Goal: Submit feedback/report problem: Provide input to the site owners about the experience or issues

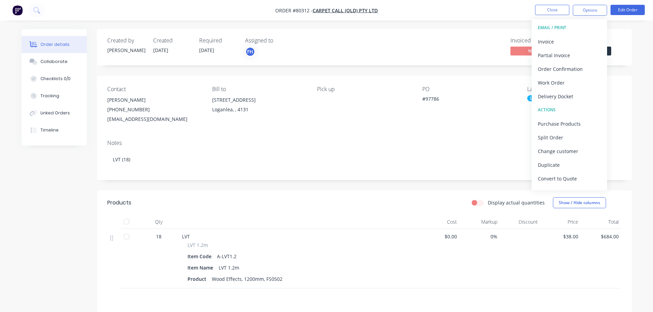
click at [15, 13] on img "button" at bounding box center [17, 10] width 10 height 10
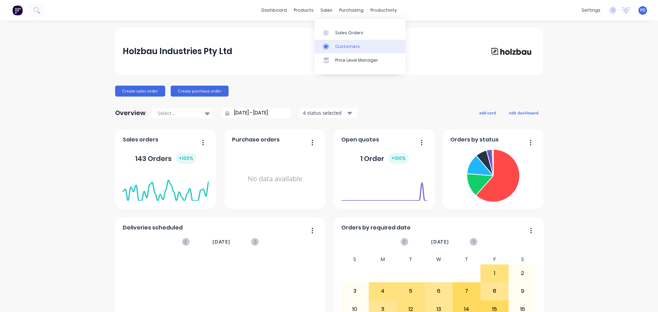
click at [331, 44] on div at bounding box center [328, 47] width 10 height 6
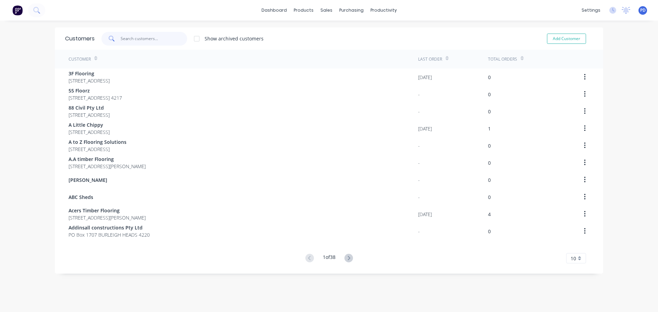
click at [136, 41] on input "text" at bounding box center [154, 39] width 67 height 14
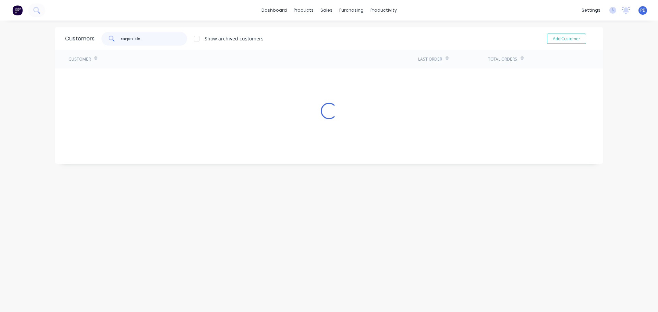
type input "carpet king"
drag, startPoint x: 128, startPoint y: 36, endPoint x: 94, endPoint y: 29, distance: 34.6
click at [94, 29] on div "Customers carpet king Show archived customers Add Customer" at bounding box center [329, 38] width 549 height 22
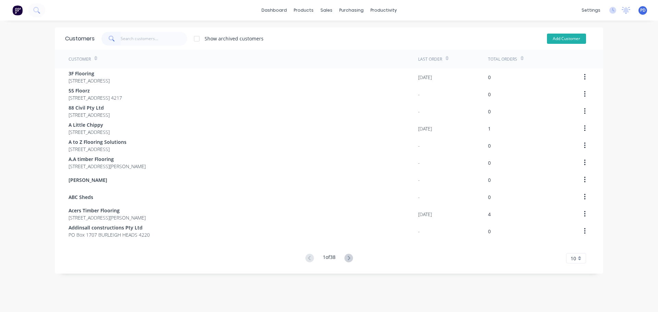
click at [557, 37] on button "Add Customer" at bounding box center [566, 39] width 39 height 10
select select "AU"
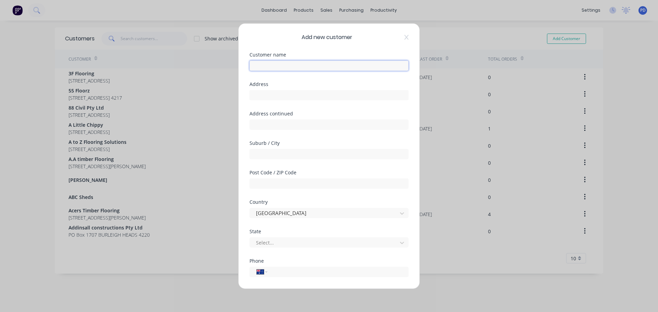
click at [275, 67] on input "text" at bounding box center [329, 65] width 159 height 10
type input "Carpet Kingdom"
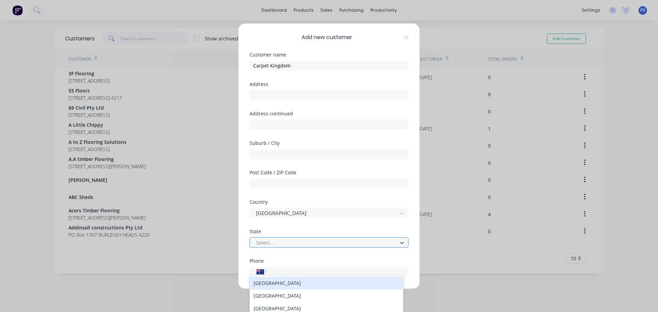
click at [266, 245] on div at bounding box center [324, 243] width 139 height 9
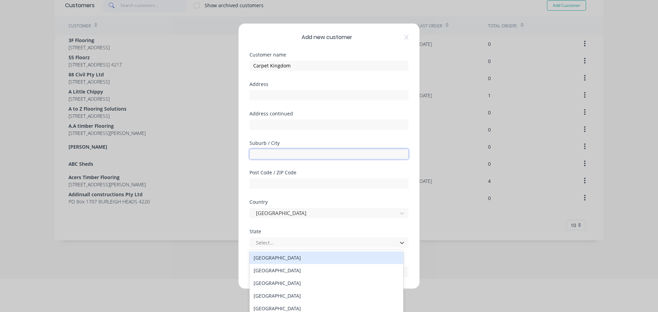
click at [268, 155] on input "text" at bounding box center [329, 154] width 159 height 10
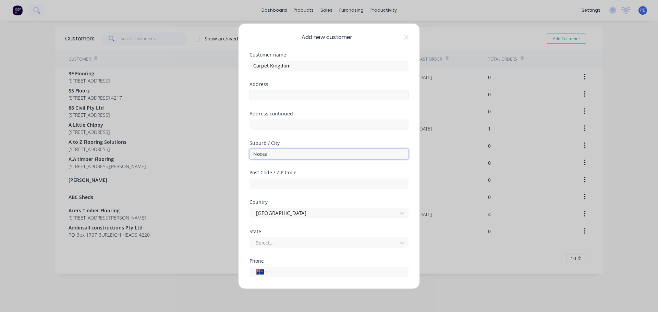
type input "Noosa"
click at [262, 93] on input "text" at bounding box center [329, 95] width 159 height 10
type input "1/27 Gateway Drive"
click at [272, 155] on input "Noosa" at bounding box center [329, 154] width 159 height 10
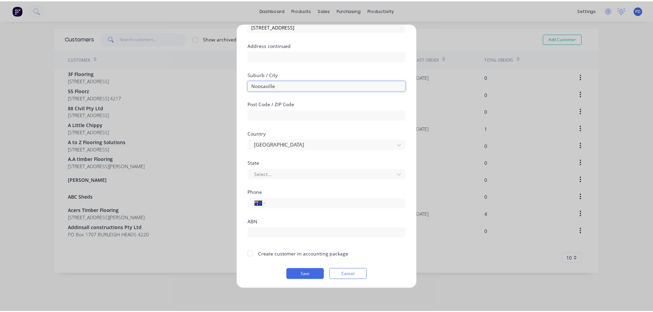
scroll to position [69, 0]
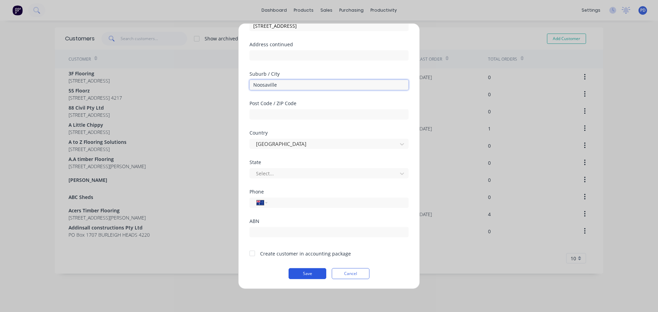
type input "Noosaville"
click at [308, 272] on button "Save" at bounding box center [308, 273] width 38 height 11
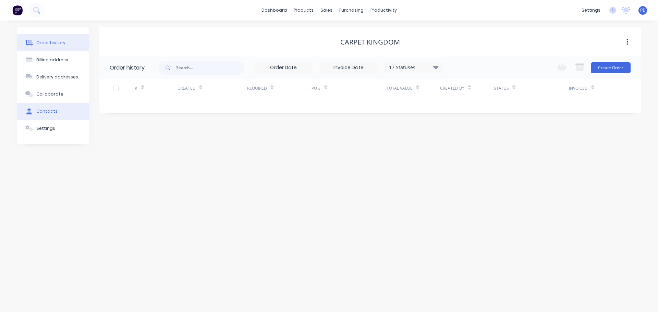
click at [48, 112] on div "Contacts" at bounding box center [46, 111] width 21 height 6
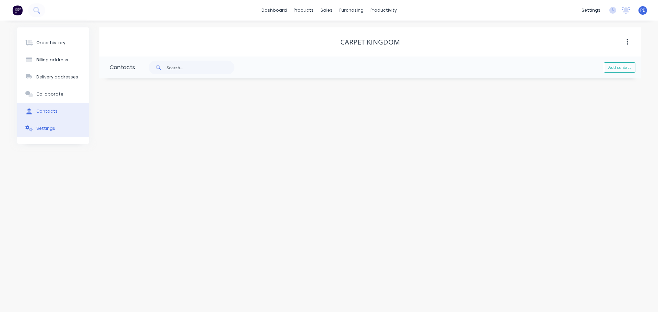
click at [47, 123] on button "Settings" at bounding box center [53, 128] width 72 height 17
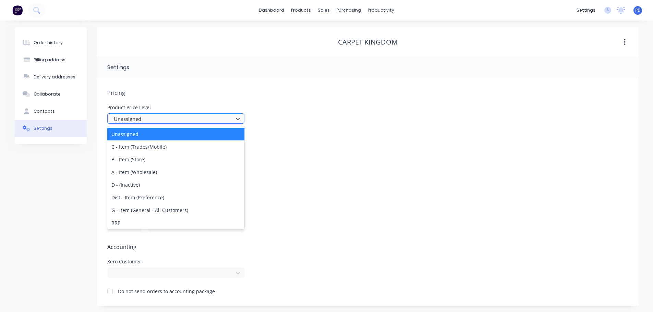
click at [155, 120] on div at bounding box center [171, 119] width 117 height 9
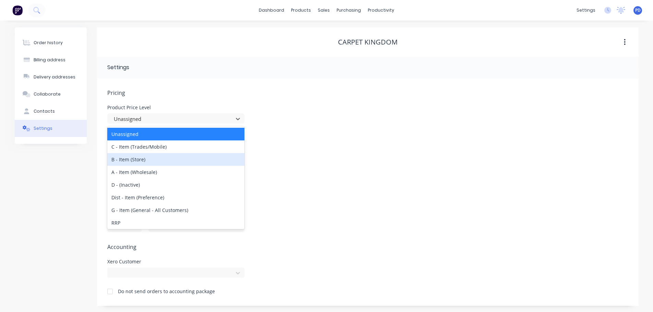
click at [146, 162] on div "B - Item (Store)" at bounding box center [175, 159] width 137 height 13
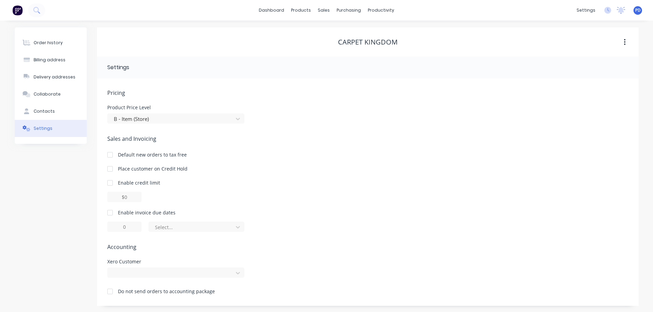
scroll to position [1, 0]
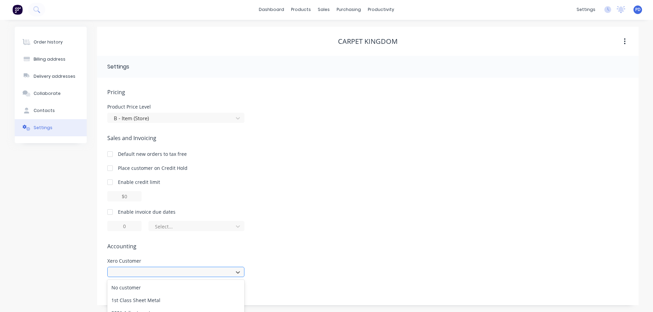
click at [182, 274] on div "967 results available. Use Up and Down to choose options, press Enter to select…" at bounding box center [175, 272] width 137 height 10
type input "carpet kingdom"
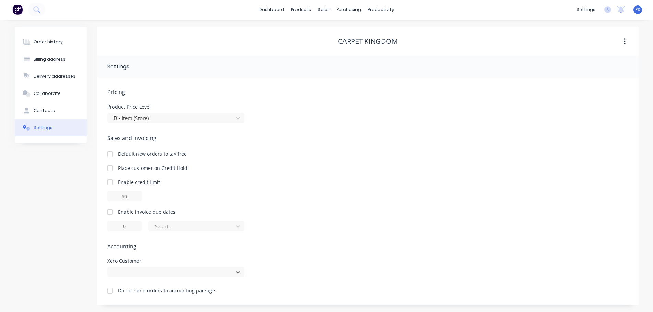
drag, startPoint x: 169, startPoint y: 271, endPoint x: 71, endPoint y: 267, distance: 98.5
click at [73, 269] on div "Order history Billing address Delivery addresses Collaborate Contacts Settings …" at bounding box center [327, 166] width 624 height 279
click at [236, 274] on div at bounding box center [175, 272] width 137 height 10
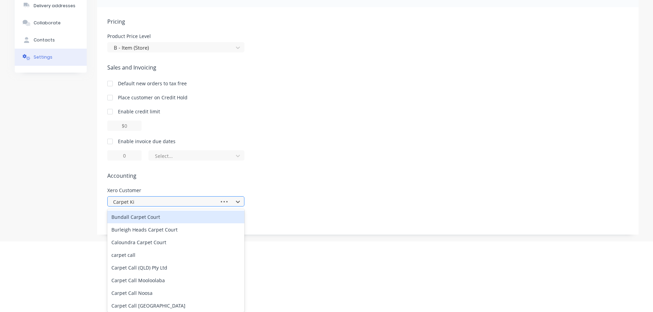
type input "Carpet Kin"
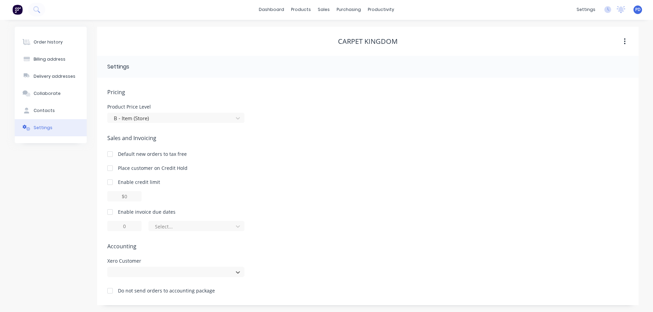
drag, startPoint x: 143, startPoint y: 275, endPoint x: 85, endPoint y: 273, distance: 57.6
click at [85, 273] on div "Order history Billing address Delivery addresses Collaborate Contacts Settings …" at bounding box center [327, 166] width 624 height 279
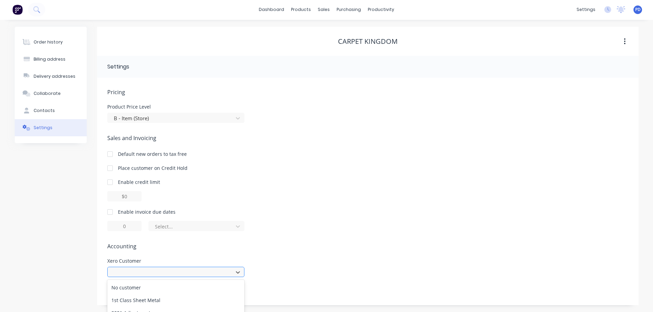
click at [139, 271] on div "967 results available. Use Up and Down to choose options, press Enter to select…" at bounding box center [175, 272] width 137 height 10
type input "C"
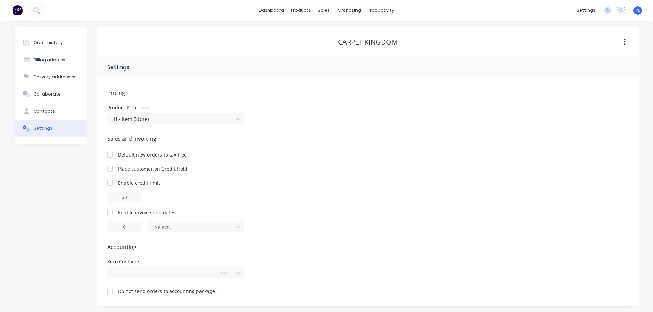
scroll to position [1, 0]
click at [138, 279] on div "Pricing Product Price Level B - Item (Store) Sales and Invoicing Default new or…" at bounding box center [367, 196] width 521 height 217
click at [137, 272] on div at bounding box center [175, 272] width 137 height 10
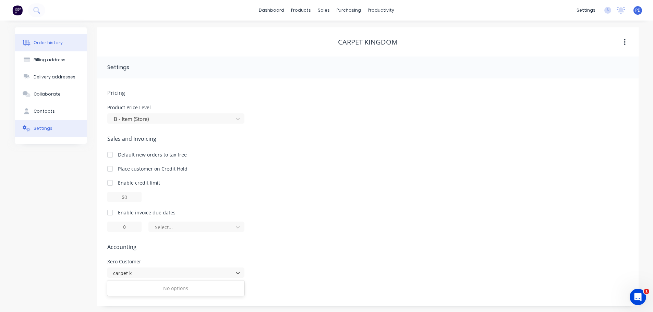
type input "carpet k"
click at [36, 44] on div "Order history" at bounding box center [48, 43] width 29 height 6
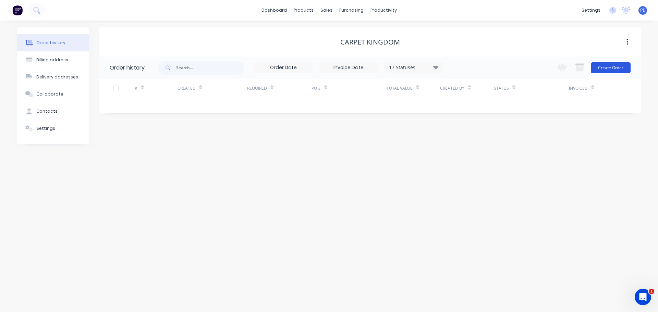
click at [613, 67] on button "Create Order" at bounding box center [611, 67] width 40 height 11
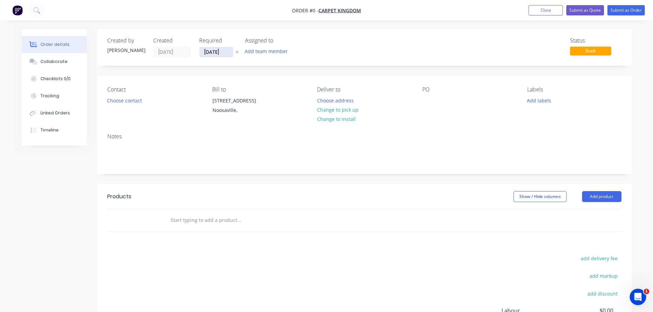
click at [228, 51] on input "[DATE]" at bounding box center [217, 52] width 34 height 10
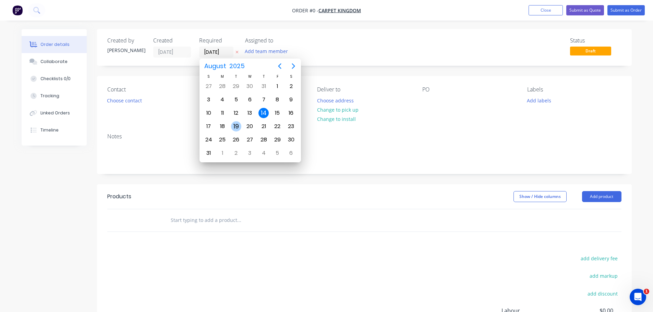
click at [232, 126] on div "19" at bounding box center [236, 126] width 10 height 10
type input "19/08/25"
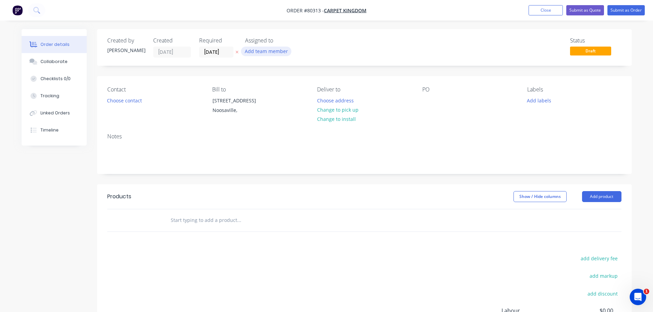
click at [252, 49] on button "Add team member" at bounding box center [266, 51] width 50 height 9
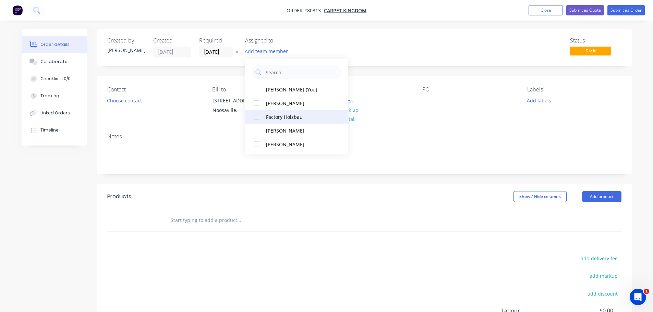
click at [256, 117] on div at bounding box center [257, 117] width 14 height 14
click at [140, 100] on button "Choose contact" at bounding box center [124, 100] width 42 height 9
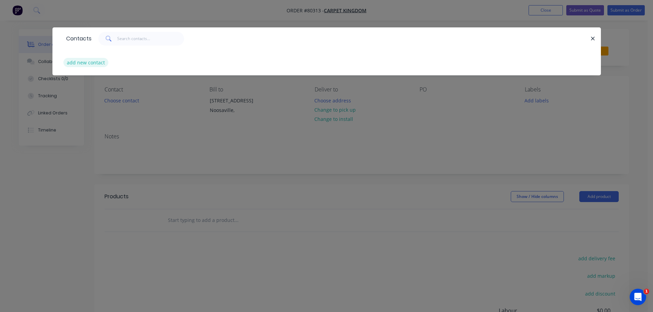
click at [97, 64] on button "add new contact" at bounding box center [85, 62] width 45 height 9
select select "AU"
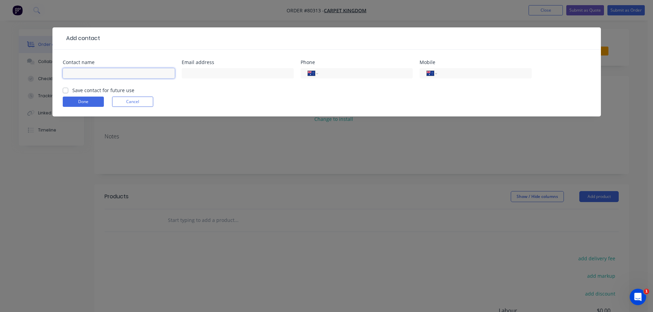
click at [85, 74] on input "text" at bounding box center [119, 73] width 112 height 10
click at [68, 74] on input "Pter Margoc" at bounding box center [119, 73] width 112 height 10
type input "Peter Margoc"
click at [72, 90] on label "Save contact for future use" at bounding box center [103, 90] width 62 height 7
click at [65, 90] on input "Save contact for future use" at bounding box center [65, 90] width 5 height 7
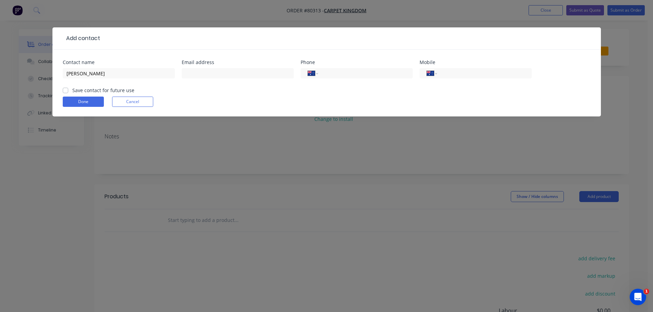
checkbox input "true"
click at [449, 73] on input "tel" at bounding box center [483, 74] width 82 height 8
type input "0401 513 629"
click at [97, 98] on button "Done" at bounding box center [83, 102] width 41 height 10
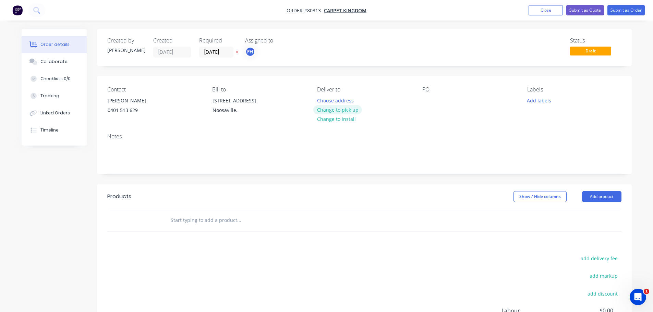
click at [343, 113] on button "Change to pick up" at bounding box center [337, 109] width 49 height 9
click at [425, 99] on div at bounding box center [427, 101] width 11 height 10
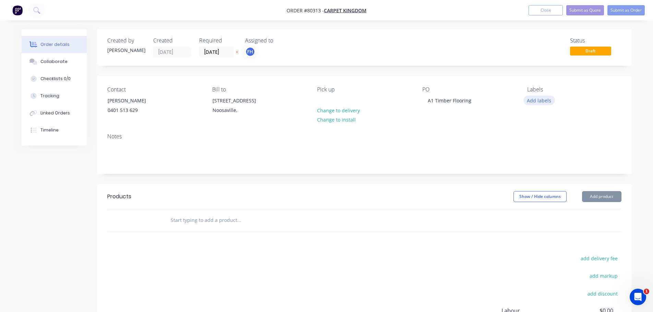
click at [531, 99] on button "Add labels" at bounding box center [540, 100] width 32 height 9
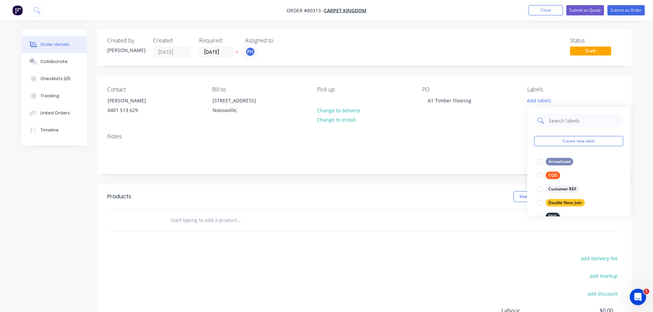
click at [563, 119] on input "text" at bounding box center [584, 121] width 72 height 14
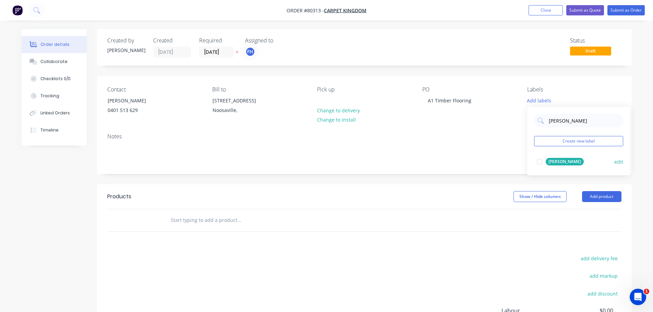
click at [540, 162] on div at bounding box center [540, 162] width 14 height 14
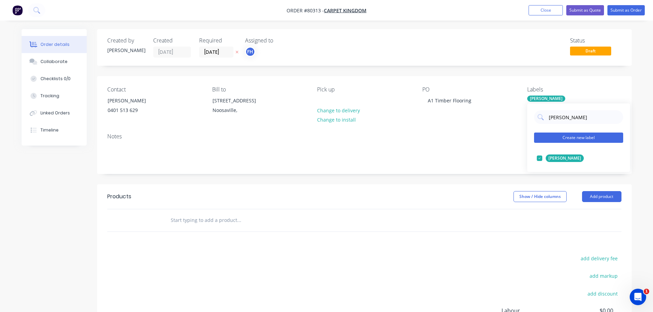
type input "lam"
click at [568, 138] on button "Create new label" at bounding box center [578, 138] width 89 height 10
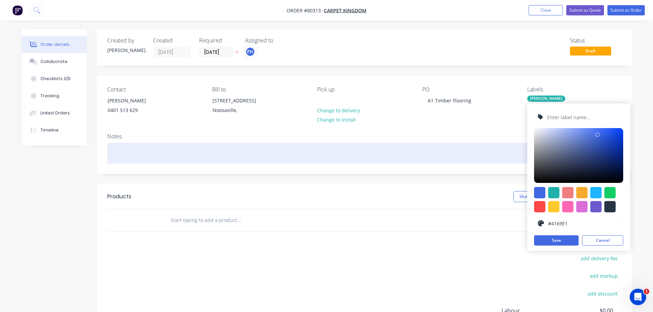
click at [133, 158] on div at bounding box center [364, 153] width 514 height 21
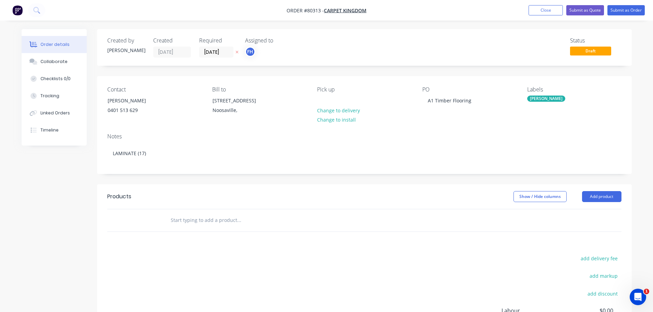
click at [180, 224] on input "text" at bounding box center [238, 221] width 137 height 14
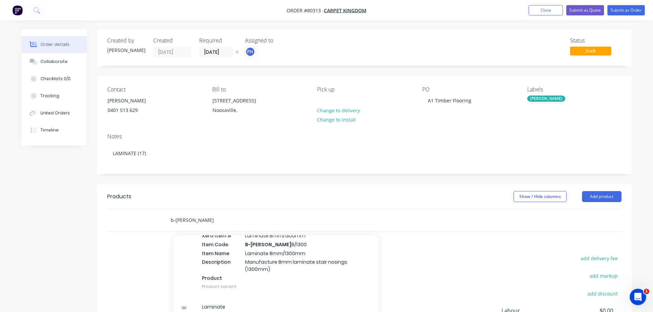
scroll to position [926, 0]
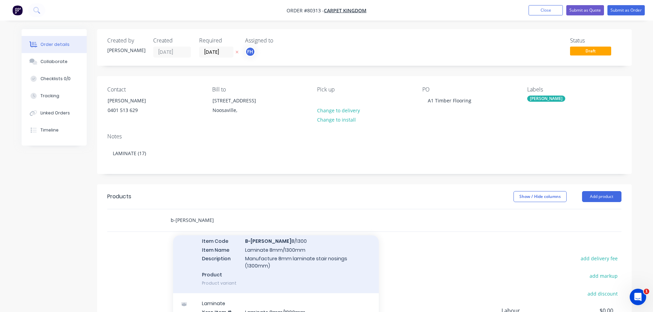
type input "b-lam"
click at [263, 254] on div "Laminate Xero Item # Laminate 8mm/1300mm Item Code B-Lam 8/1300 Item Name Lamin…" at bounding box center [276, 253] width 206 height 80
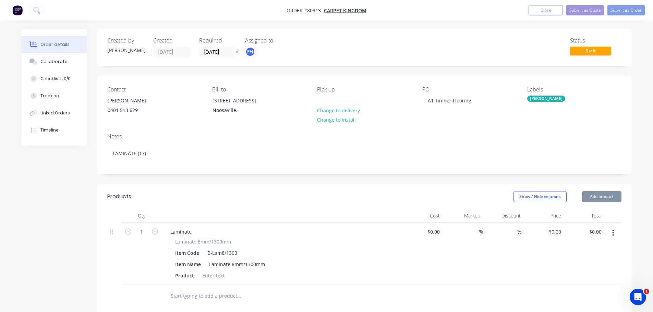
type input "$42.00"
click at [220, 274] on div at bounding box center [214, 276] width 28 height 10
click at [148, 230] on input "1" at bounding box center [142, 232] width 18 height 10
type input "17"
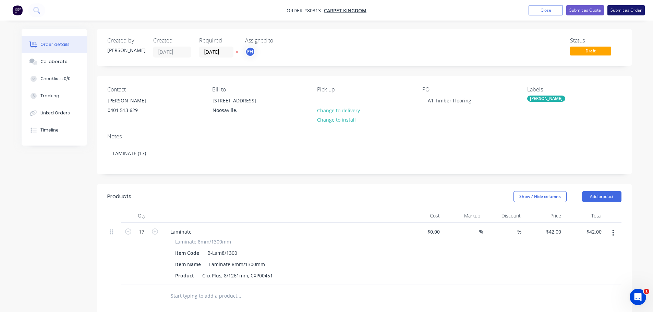
type input "$714.00"
click at [620, 12] on button "Submit as Order" at bounding box center [626, 10] width 37 height 10
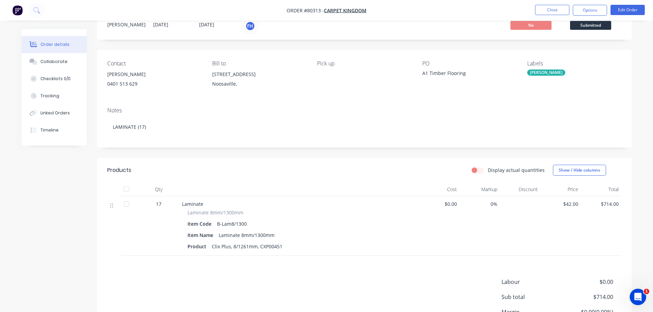
scroll to position [0, 0]
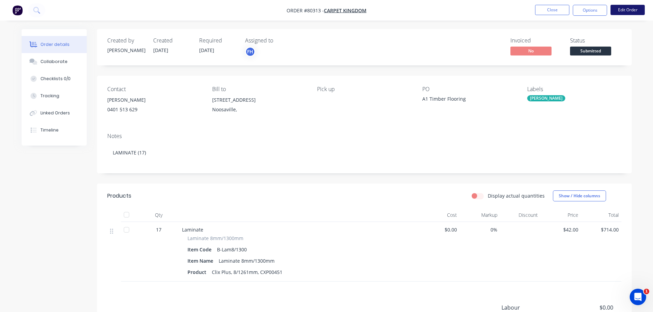
click at [626, 13] on button "Edit Order" at bounding box center [628, 10] width 34 height 10
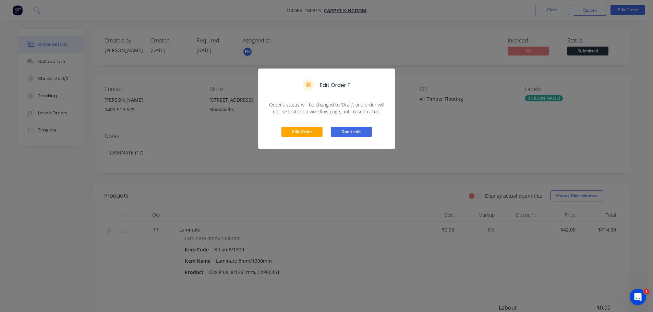
click at [351, 129] on button "Don't edit" at bounding box center [351, 132] width 41 height 10
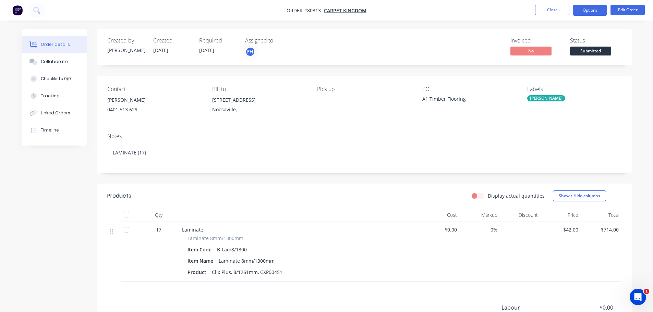
click at [580, 10] on button "Options" at bounding box center [590, 10] width 34 height 11
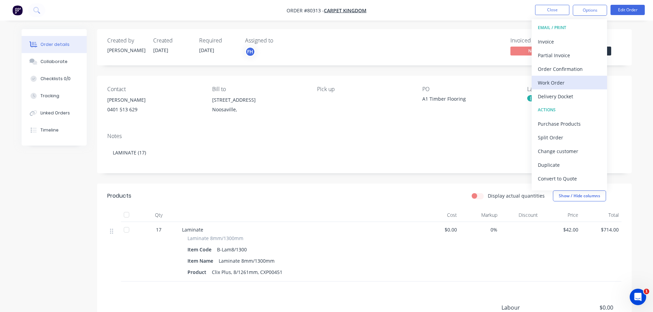
click at [549, 87] on div "Work Order" at bounding box center [569, 83] width 63 height 10
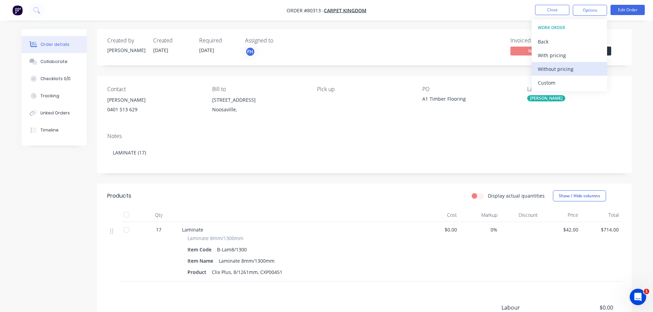
click at [549, 69] on div "Without pricing" at bounding box center [569, 69] width 63 height 10
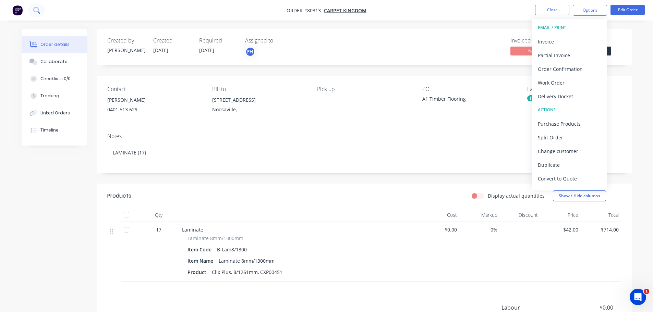
click at [34, 8] on icon at bounding box center [35, 9] width 5 height 5
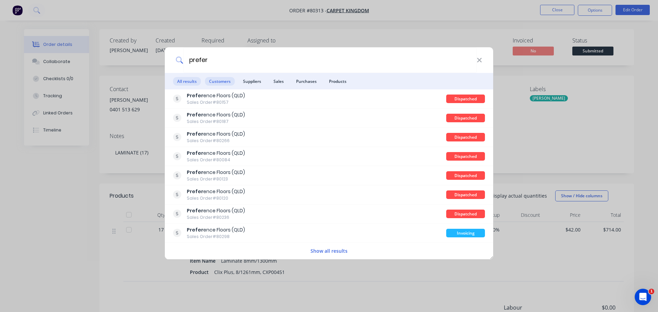
type input "prefer"
click at [218, 80] on span "Customers" at bounding box center [220, 81] width 30 height 9
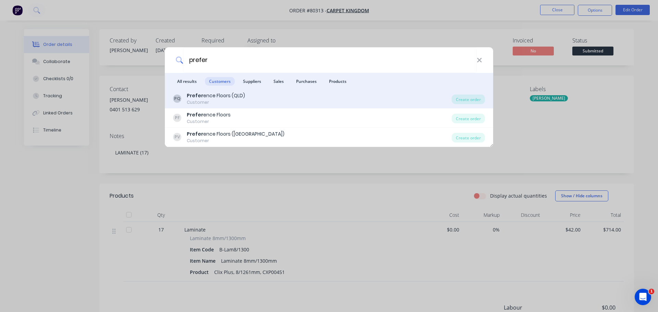
click at [212, 96] on div "Prefer ence Floors (QLD)" at bounding box center [216, 95] width 58 height 7
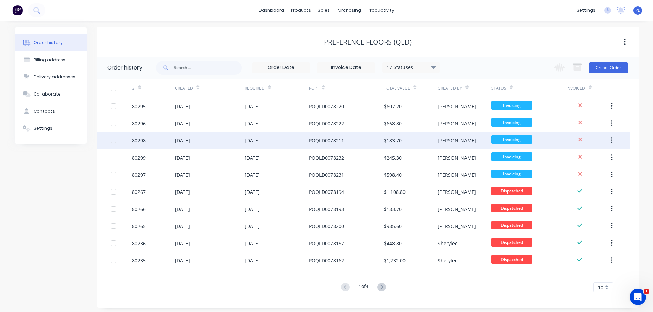
click at [136, 140] on div "80298" at bounding box center [139, 140] width 14 height 7
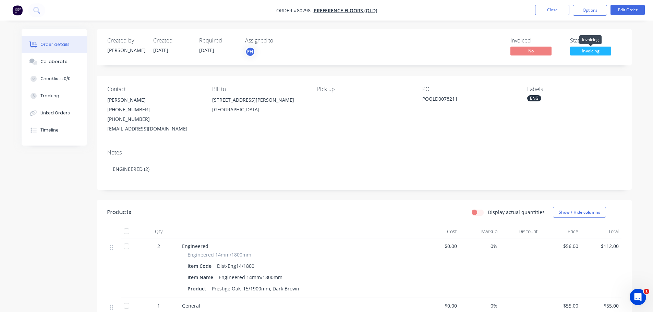
click at [593, 50] on span "Invoicing" at bounding box center [590, 51] width 41 height 9
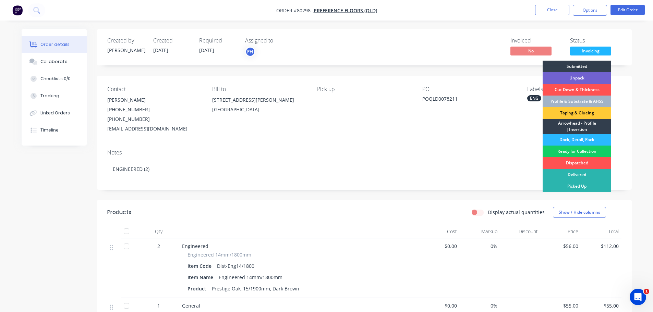
click at [586, 151] on div "Ready for Collection" at bounding box center [577, 152] width 69 height 12
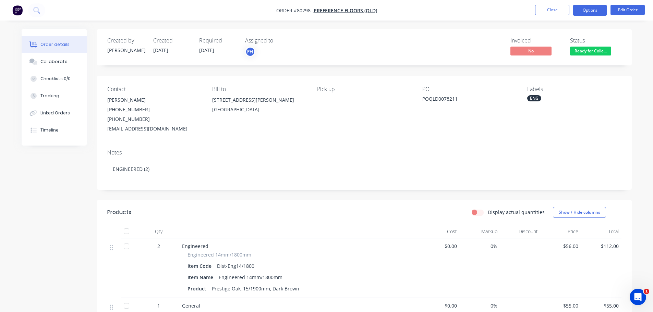
click at [590, 15] on button "Options" at bounding box center [590, 10] width 34 height 11
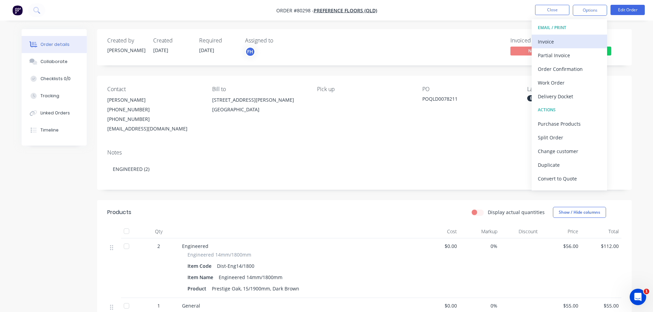
click at [546, 38] on div "Invoice" at bounding box center [569, 42] width 63 height 10
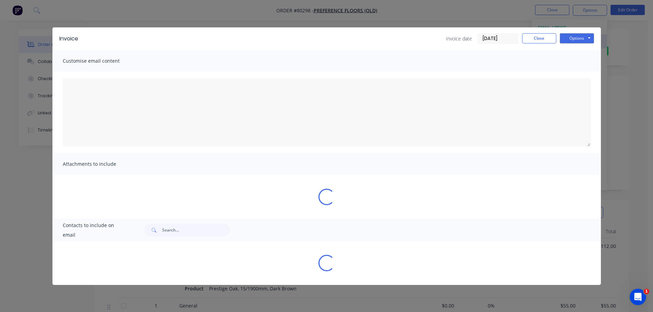
type textarea "A PDF copy of the order has been attached to this email. To view your order onl…"
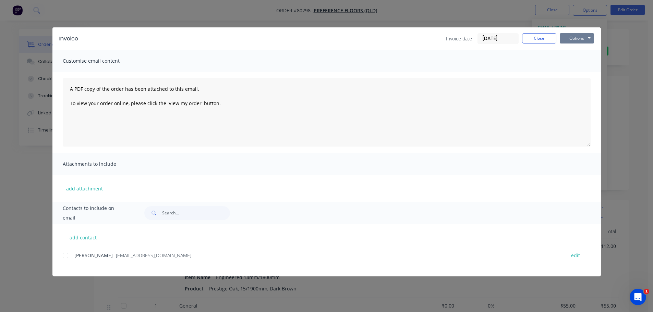
click at [583, 38] on button "Options" at bounding box center [577, 38] width 34 height 10
click at [575, 62] on button "Print" at bounding box center [582, 61] width 44 height 11
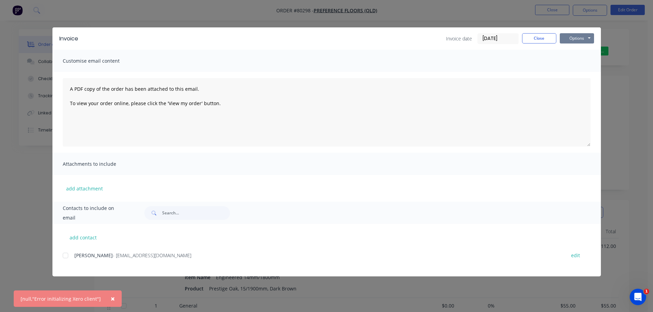
click at [574, 41] on button "Options" at bounding box center [577, 38] width 34 height 10
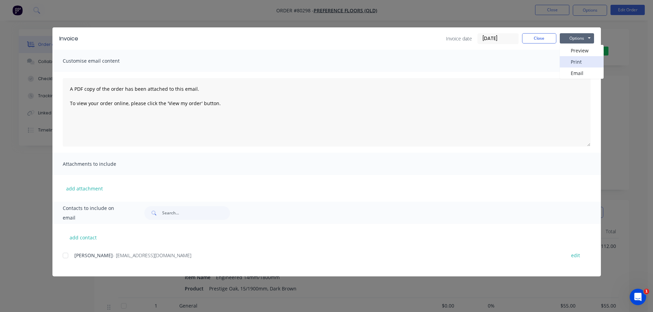
click at [575, 61] on button "Print" at bounding box center [582, 61] width 44 height 11
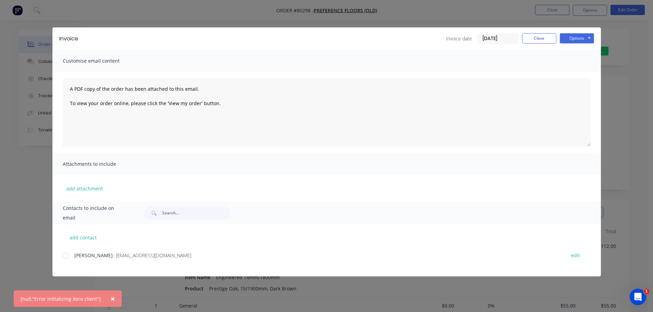
click at [111, 298] on span "×" at bounding box center [113, 299] width 4 height 10
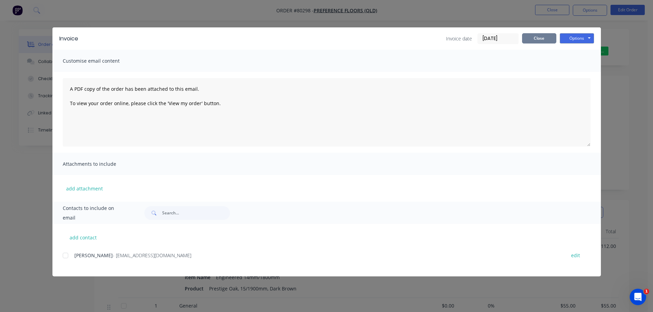
click at [544, 40] on button "Close" at bounding box center [539, 38] width 34 height 10
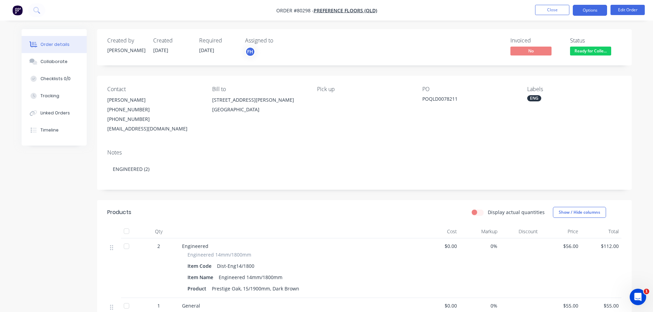
click at [590, 11] on button "Options" at bounding box center [590, 10] width 34 height 11
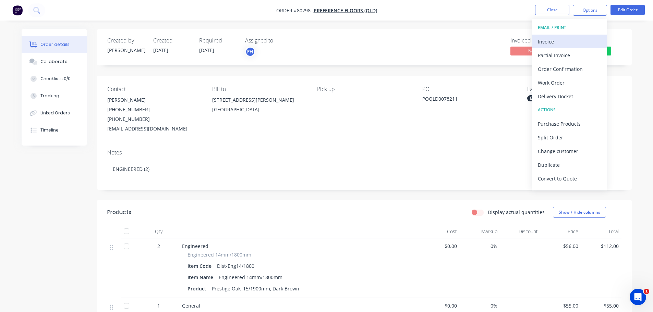
click at [550, 44] on div "Invoice" at bounding box center [569, 42] width 63 height 10
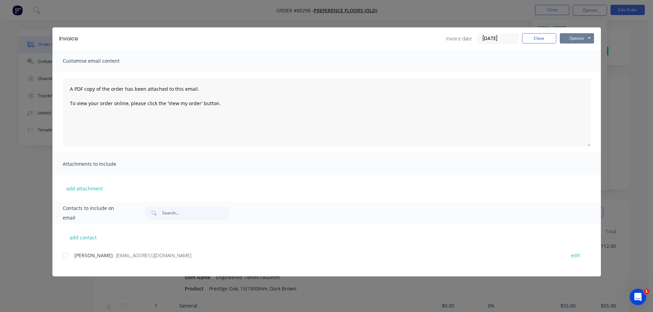
click at [572, 40] on button "Options" at bounding box center [577, 38] width 34 height 10
click at [570, 64] on button "Print" at bounding box center [582, 61] width 44 height 11
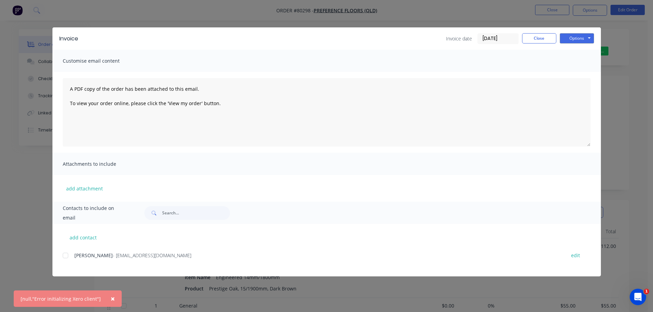
click at [111, 297] on span "×" at bounding box center [113, 299] width 4 height 10
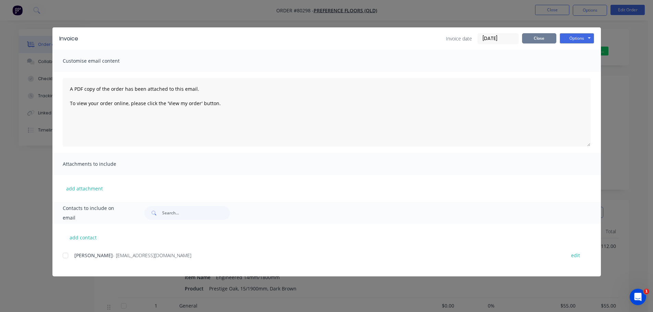
click at [536, 36] on button "Close" at bounding box center [539, 38] width 34 height 10
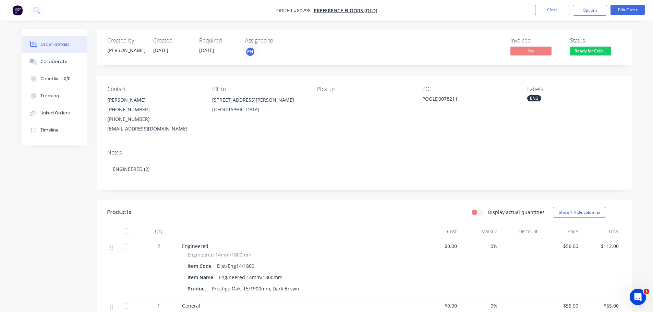
click at [15, 8] on img "button" at bounding box center [17, 10] width 10 height 10
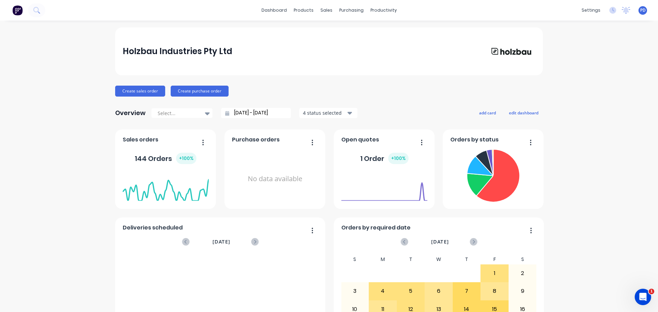
click at [641, 10] on span "PD" at bounding box center [643, 10] width 5 height 6
click at [576, 87] on div "Sign out" at bounding box center [585, 86] width 19 height 6
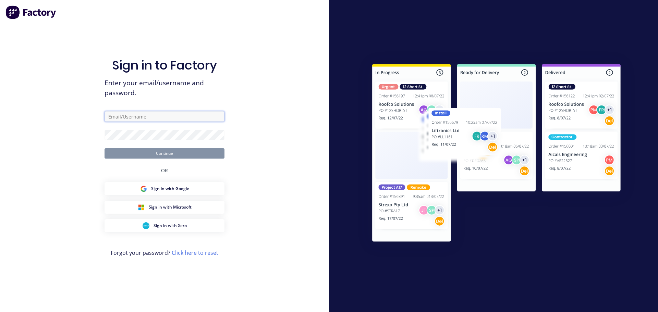
type input "office@holzbau.au"
click at [135, 116] on input "office@holzbau.au" at bounding box center [165, 116] width 120 height 10
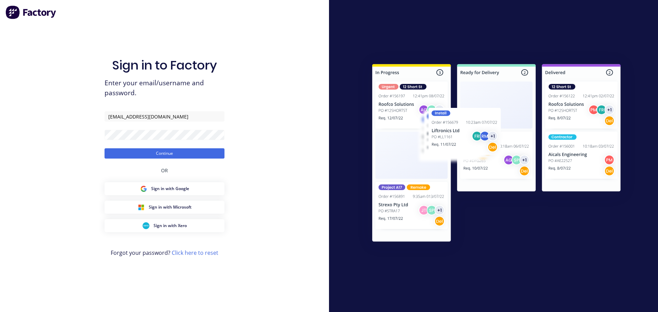
click at [57, 141] on div "Sign in to Factory Enter your email/username and password. office@holzbau.au Co…" at bounding box center [164, 156] width 329 height 312
click at [171, 156] on button "Continue" at bounding box center [165, 153] width 120 height 10
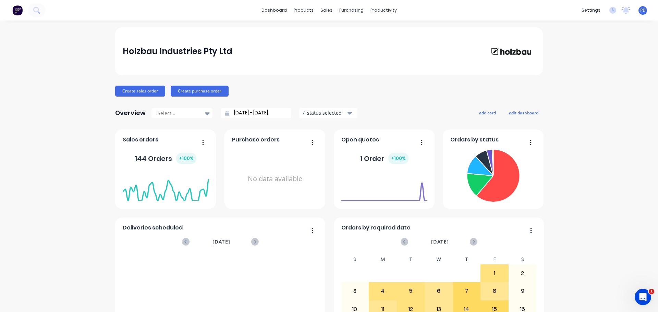
click at [50, 10] on div "dashboard products sales purchasing productivity dashboard products Product Cat…" at bounding box center [329, 10] width 658 height 21
click at [35, 10] on icon at bounding box center [36, 10] width 7 height 7
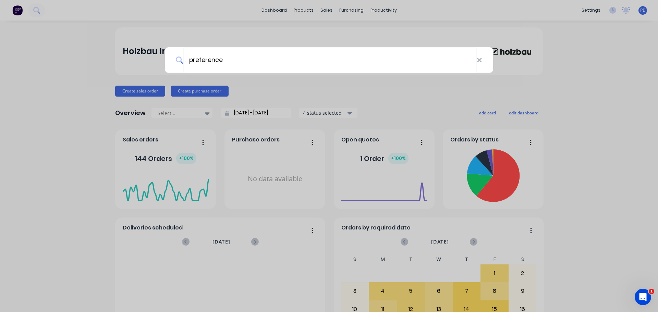
type input "preference"
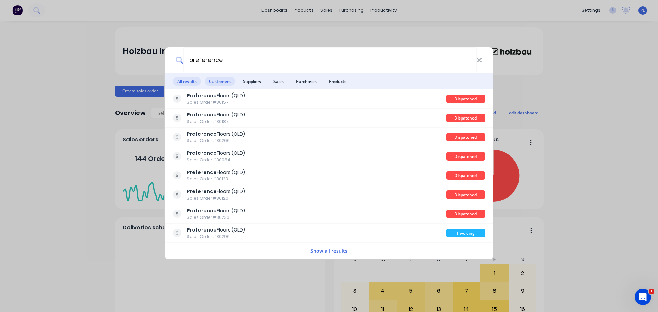
click at [228, 81] on span "Customers" at bounding box center [220, 81] width 30 height 9
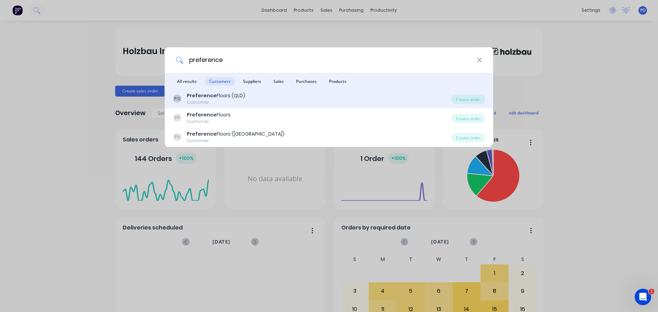
click at [213, 95] on b "Preference" at bounding box center [202, 95] width 30 height 7
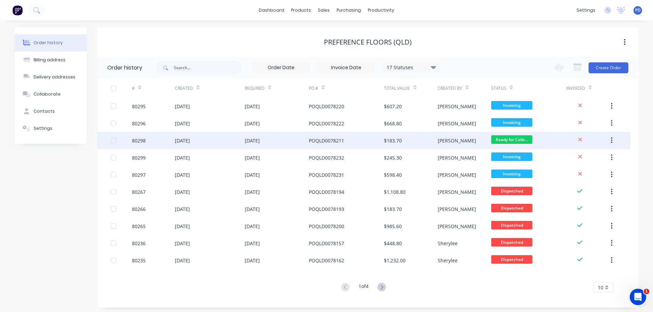
click at [142, 138] on div "80298" at bounding box center [139, 140] width 14 height 7
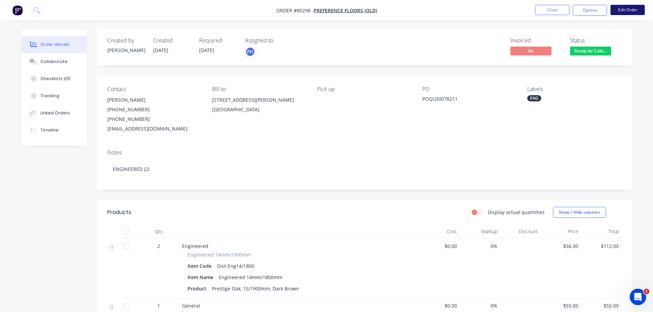
click at [622, 10] on button "Edit Order" at bounding box center [628, 10] width 34 height 10
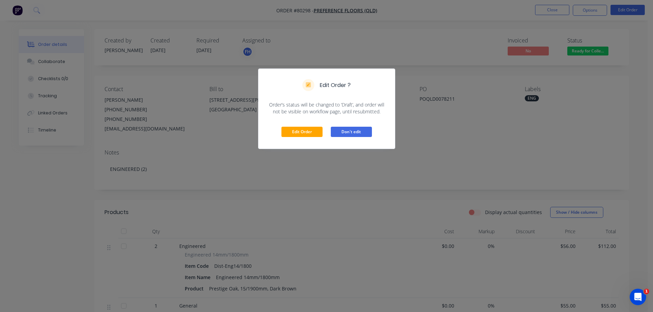
click at [341, 134] on button "Don't edit" at bounding box center [351, 132] width 41 height 10
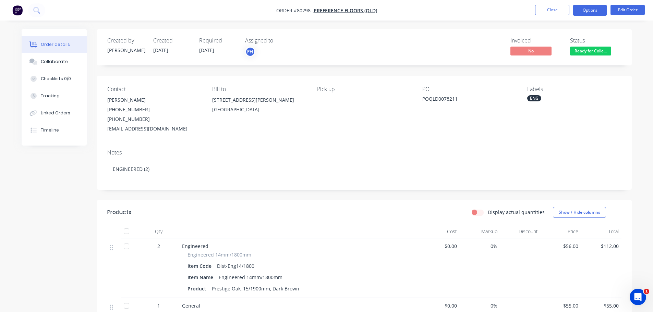
click at [583, 14] on button "Options" at bounding box center [590, 10] width 34 height 11
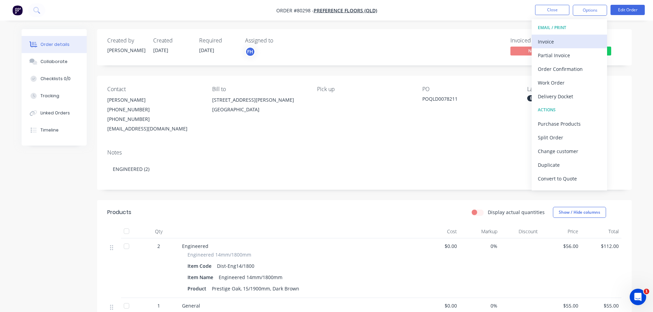
click at [545, 39] on div "Invoice" at bounding box center [569, 42] width 63 height 10
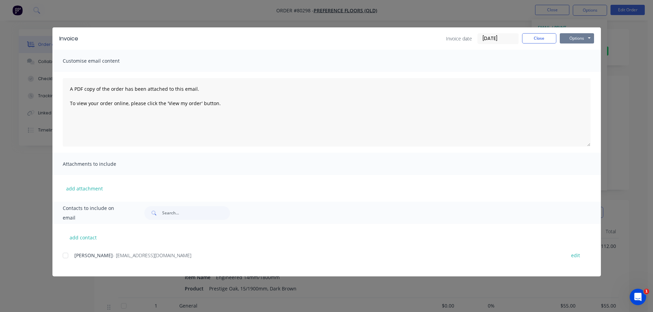
click at [566, 40] on button "Options" at bounding box center [577, 38] width 34 height 10
click at [565, 62] on button "Print" at bounding box center [582, 61] width 44 height 11
click at [583, 35] on button "Options" at bounding box center [577, 38] width 34 height 10
click at [574, 61] on button "Print" at bounding box center [582, 61] width 44 height 11
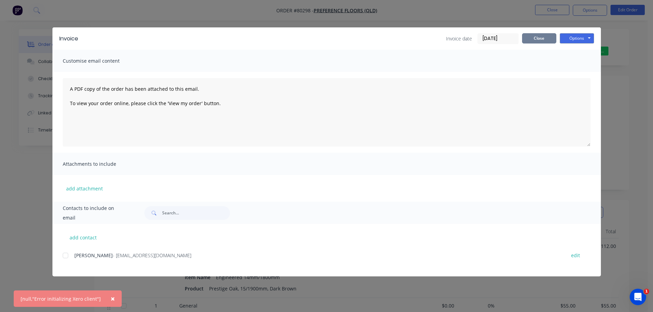
click at [536, 38] on button "Close" at bounding box center [539, 38] width 34 height 10
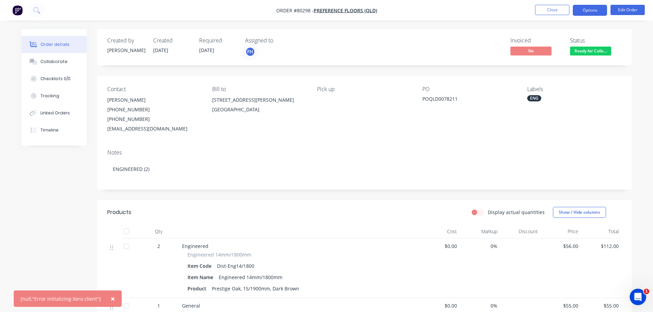
click at [591, 9] on button "Options" at bounding box center [590, 10] width 34 height 11
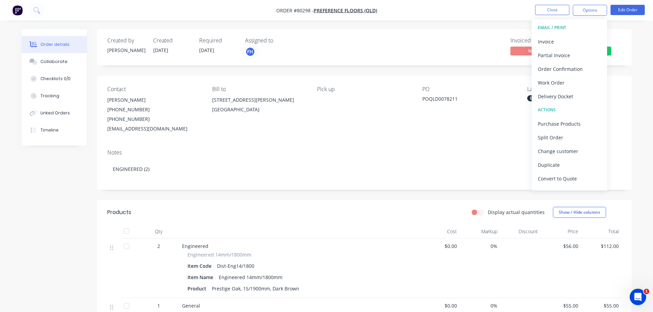
click at [268, 180] on div "Notes ENGINEERED (2)" at bounding box center [364, 167] width 535 height 46
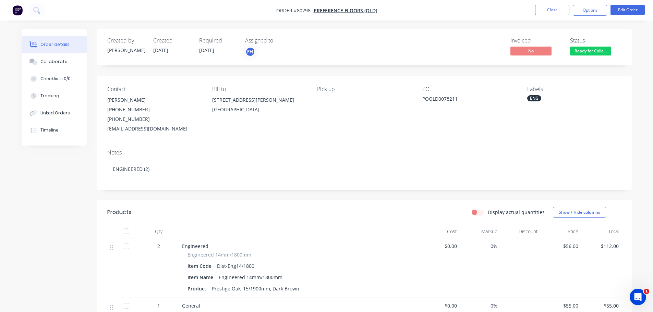
click at [18, 10] on img "button" at bounding box center [17, 10] width 10 height 10
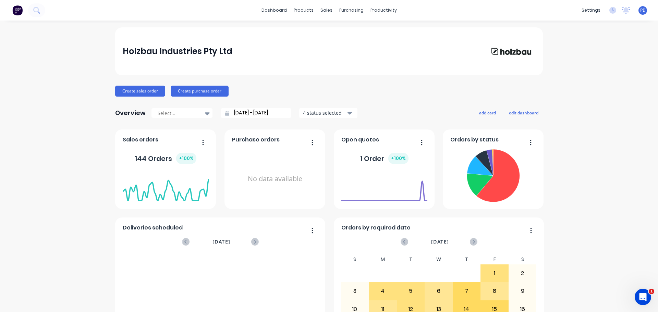
click at [641, 10] on span "PD" at bounding box center [643, 10] width 5 height 6
click at [577, 85] on div "Sign out" at bounding box center [585, 86] width 19 height 6
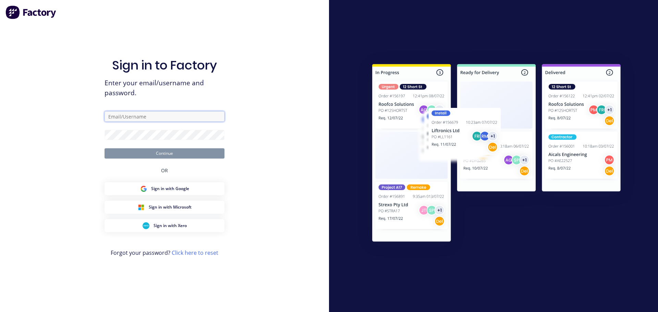
type input "office@holzbau.au"
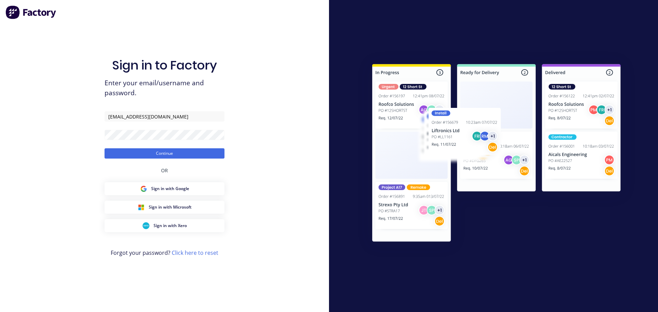
click at [167, 152] on button "Continue" at bounding box center [165, 153] width 120 height 10
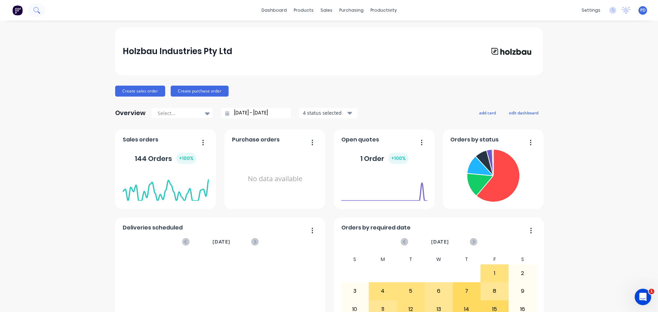
click at [41, 10] on button at bounding box center [36, 10] width 17 height 14
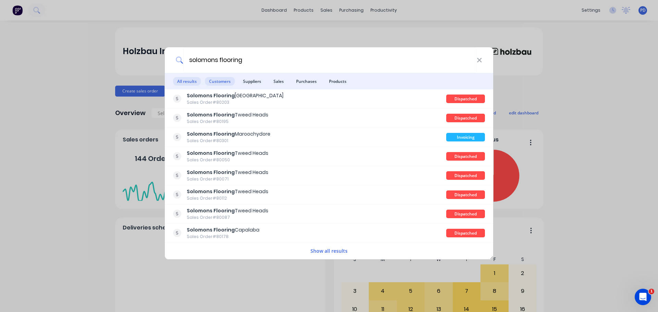
type input "solomons flooring"
click at [224, 81] on span "Customers" at bounding box center [220, 81] width 30 height 9
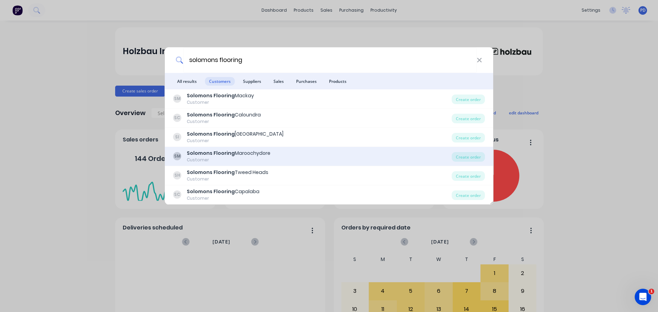
click at [205, 153] on b "Solomons Flooring" at bounding box center [211, 153] width 48 height 7
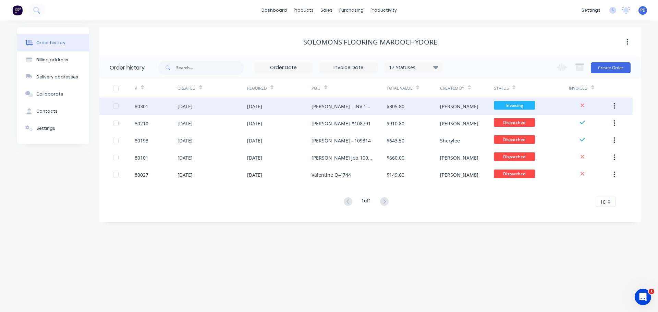
click at [189, 107] on div "[DATE]" at bounding box center [185, 106] width 15 height 7
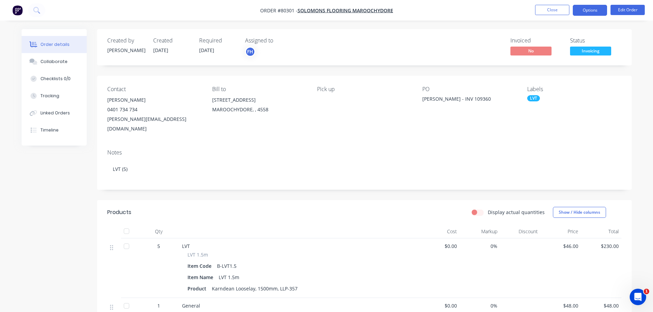
click at [586, 11] on button "Options" at bounding box center [590, 10] width 34 height 11
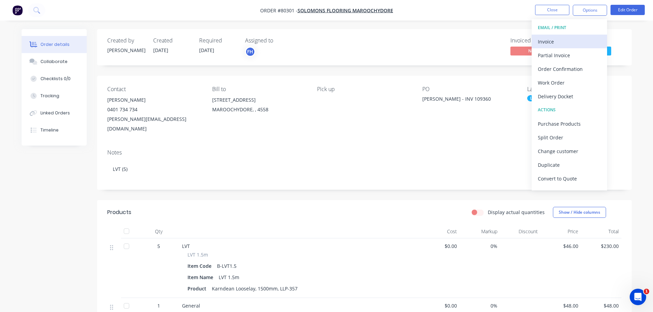
click at [546, 44] on div "Invoice" at bounding box center [569, 42] width 63 height 10
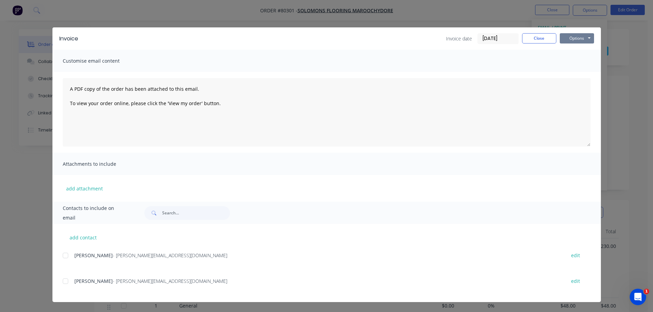
click at [572, 40] on button "Options" at bounding box center [577, 38] width 34 height 10
click at [575, 64] on button "Print" at bounding box center [582, 61] width 44 height 11
click at [536, 40] on button "Close" at bounding box center [539, 38] width 34 height 10
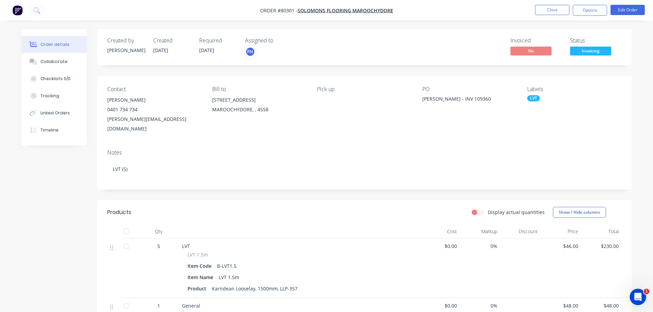
click at [641, 296] on icon "Open Intercom Messenger" at bounding box center [638, 297] width 11 height 11
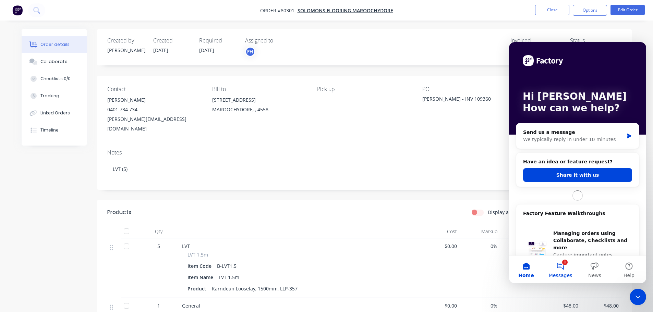
click at [563, 265] on button "1 Messages" at bounding box center [561, 269] width 34 height 27
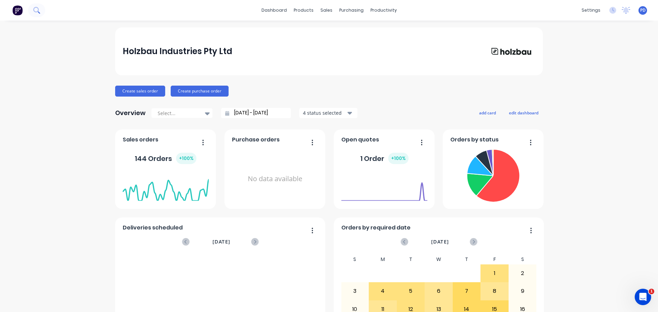
click at [44, 10] on button at bounding box center [36, 10] width 17 height 14
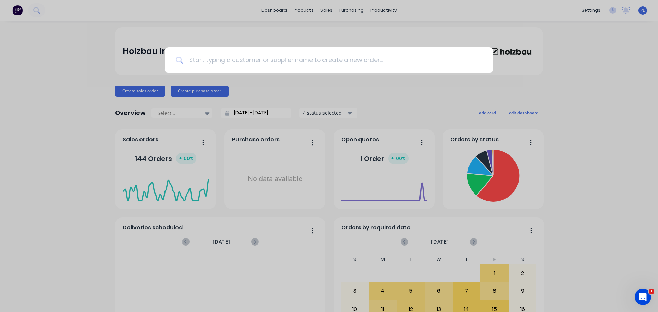
click at [229, 65] on input at bounding box center [332, 60] width 299 height 26
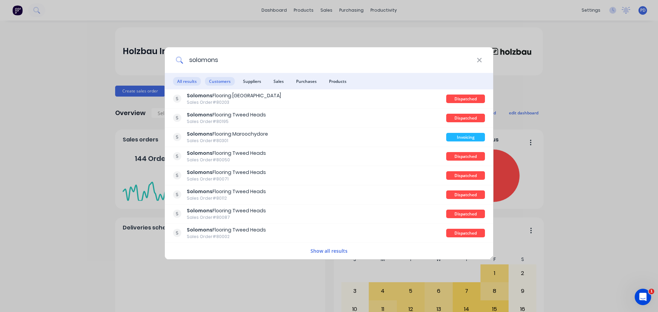
type input "solomons"
click at [217, 82] on span "Customers" at bounding box center [220, 81] width 30 height 9
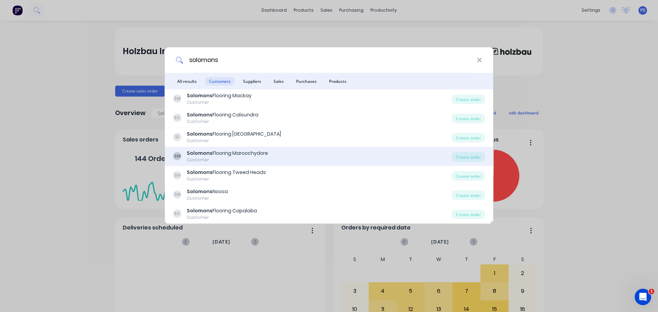
click at [213, 160] on div "Customer" at bounding box center [227, 160] width 81 height 6
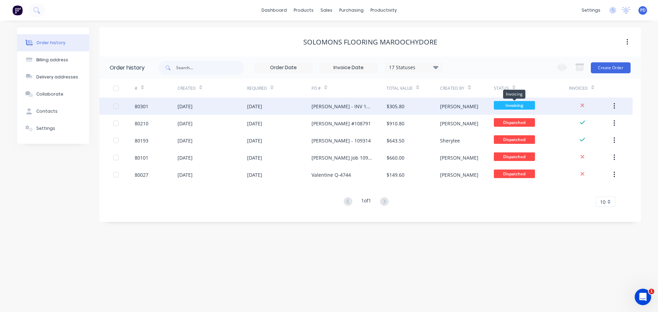
click at [510, 103] on span "Invoicing" at bounding box center [514, 105] width 41 height 9
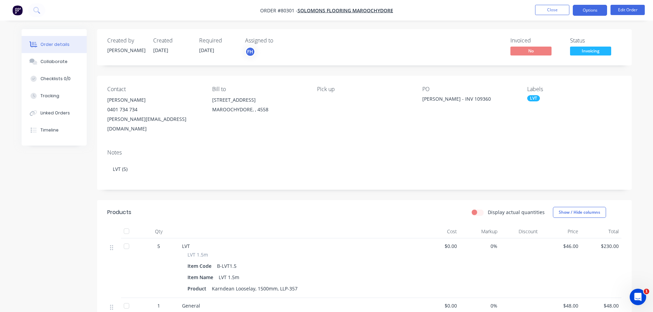
click at [591, 10] on button "Options" at bounding box center [590, 10] width 34 height 11
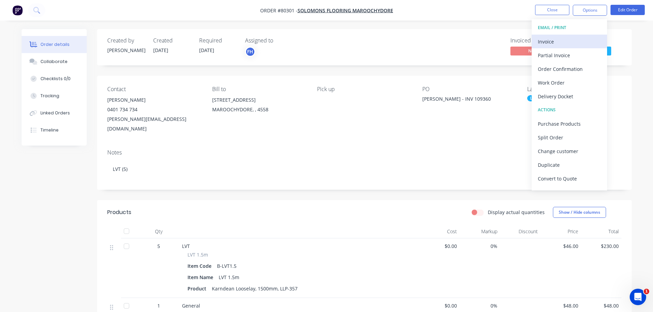
click at [551, 40] on div "Invoice" at bounding box center [569, 42] width 63 height 10
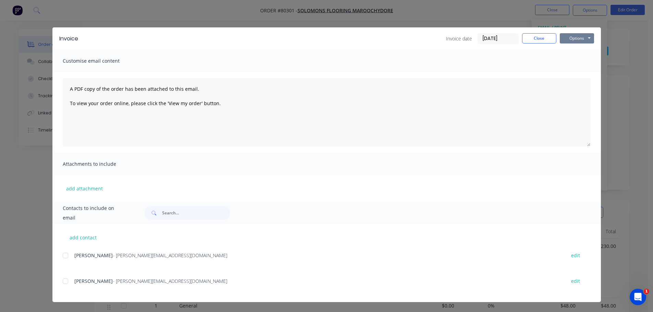
click at [589, 40] on button "Options" at bounding box center [577, 38] width 34 height 10
click at [439, 64] on div "Customise email content" at bounding box center [326, 61] width 549 height 22
click at [583, 37] on button "Options" at bounding box center [577, 38] width 34 height 10
click at [573, 62] on button "Print" at bounding box center [582, 61] width 44 height 11
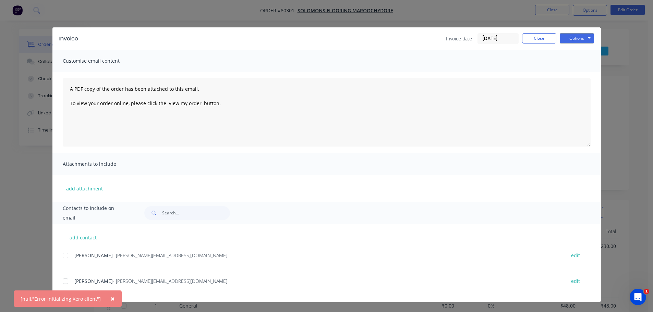
click at [111, 299] on span "×" at bounding box center [113, 299] width 4 height 10
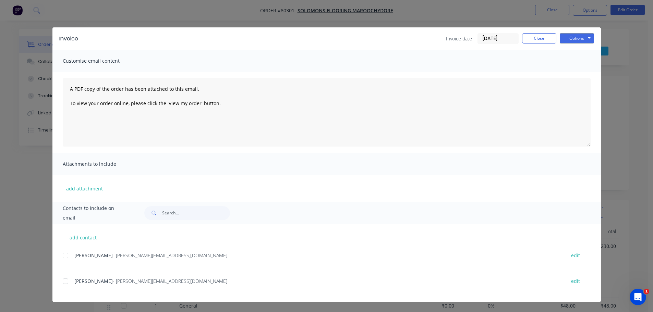
click at [640, 296] on icon "Open Intercom Messenger" at bounding box center [638, 297] width 11 height 11
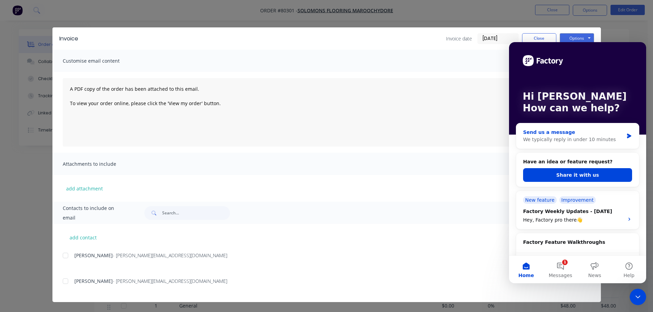
click at [551, 140] on div "We typically reply in under 10 minutes" at bounding box center [573, 139] width 100 height 7
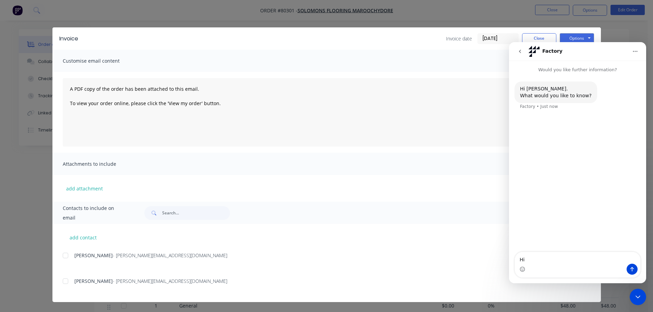
type textarea "Hi,"
type textarea "there se"
type textarea "t"
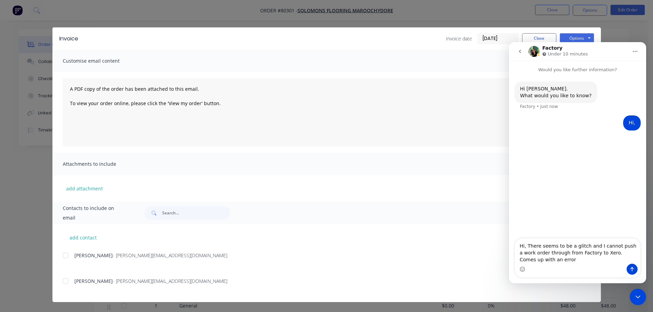
type textarea "Hi, There seems to be a glitch and I cannot push a work order through from Fact…"
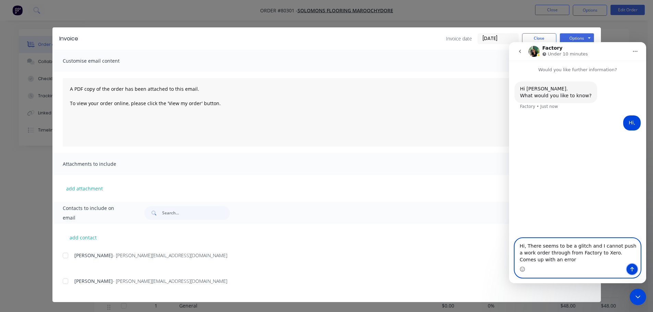
click at [632, 272] on icon "Send a message…" at bounding box center [632, 269] width 5 height 5
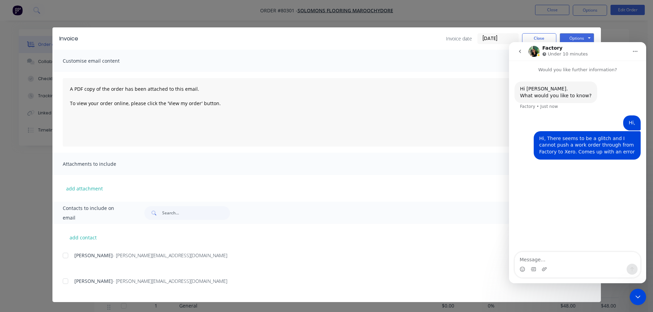
click at [309, 199] on div "add attachment" at bounding box center [326, 188] width 549 height 27
click at [572, 36] on button "Options" at bounding box center [577, 38] width 34 height 10
click at [633, 51] on icon "Home" at bounding box center [635, 51] width 5 height 5
click at [530, 38] on button "Close" at bounding box center [539, 38] width 34 height 10
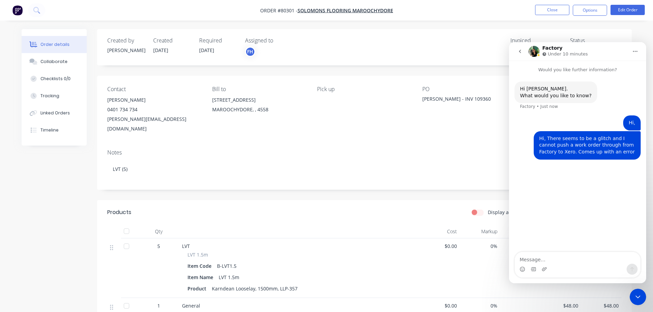
click at [641, 298] on icon "Close Intercom Messenger" at bounding box center [638, 297] width 8 height 8
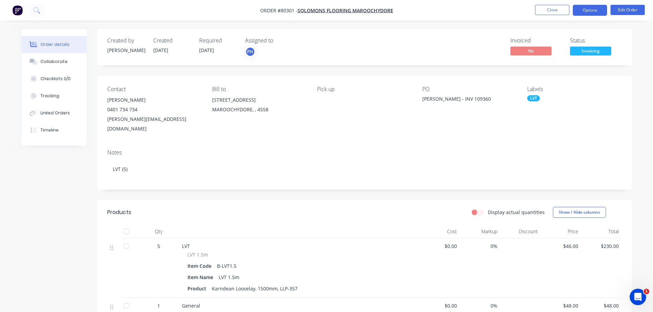
click at [590, 9] on button "Options" at bounding box center [590, 10] width 34 height 11
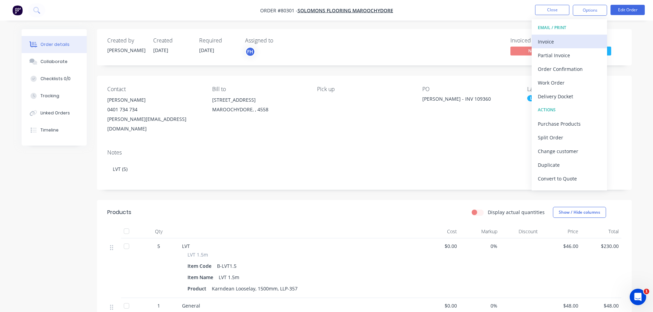
click at [544, 43] on div "Invoice" at bounding box center [569, 42] width 63 height 10
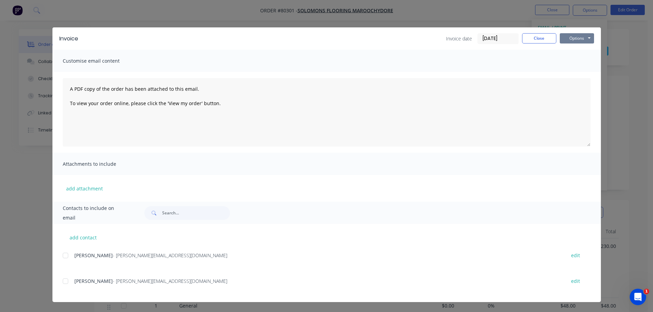
click at [570, 40] on button "Options" at bounding box center [577, 38] width 34 height 10
click at [575, 52] on button "Preview" at bounding box center [582, 50] width 44 height 11
click at [580, 40] on button "Options" at bounding box center [577, 38] width 34 height 10
click at [578, 61] on button "Print" at bounding box center [582, 61] width 44 height 11
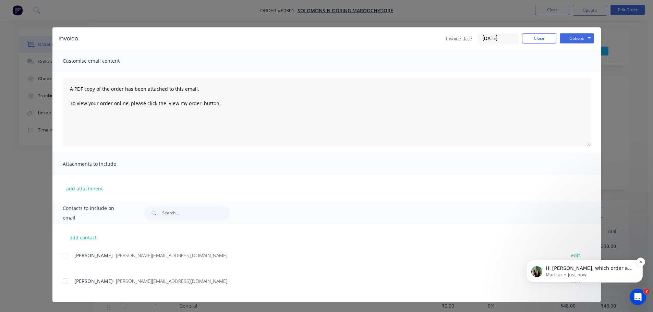
click at [580, 272] on p "Maricar • Just now" at bounding box center [590, 275] width 88 height 6
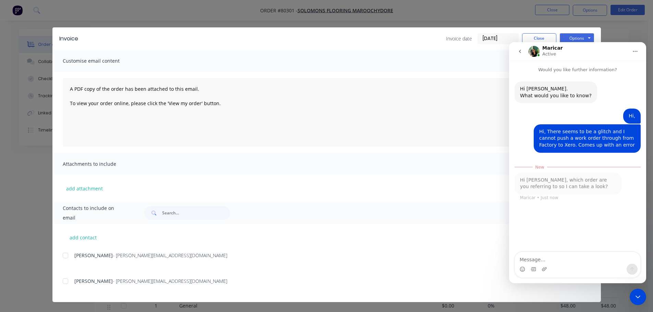
scroll to position [1, 0]
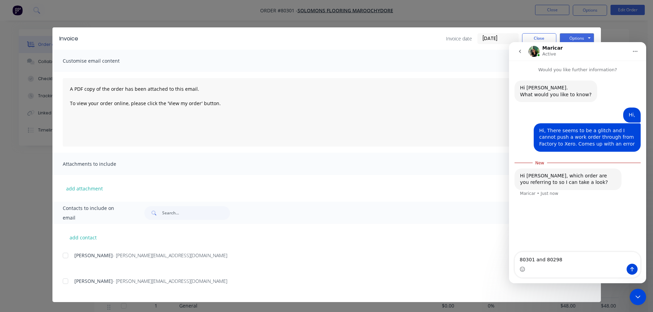
type textarea "80301 and 80298"
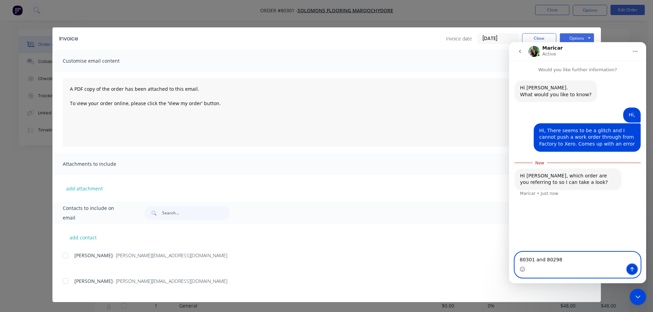
click at [631, 268] on icon "Send a message…" at bounding box center [632, 269] width 5 height 5
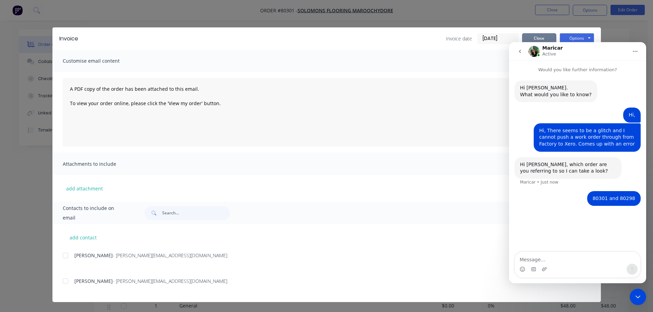
click at [543, 36] on button "Close" at bounding box center [539, 38] width 34 height 10
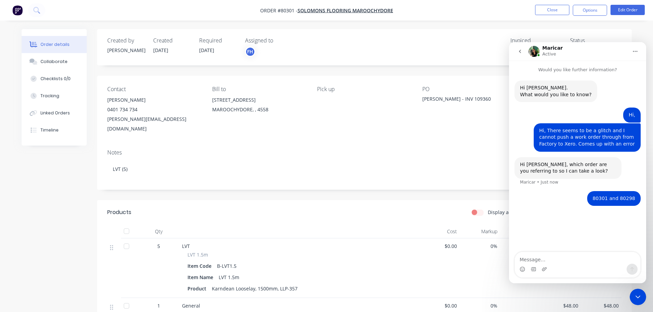
click at [14, 10] on img "button" at bounding box center [17, 10] width 10 height 10
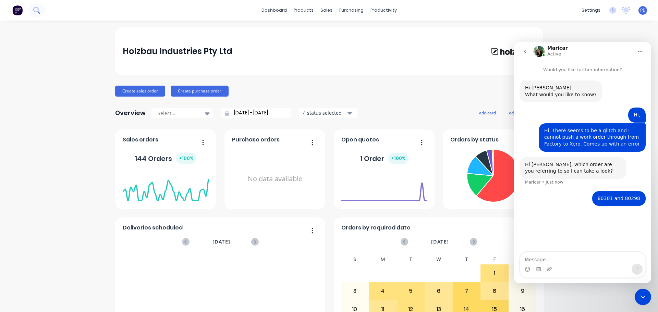
click at [37, 10] on icon at bounding box center [36, 10] width 7 height 7
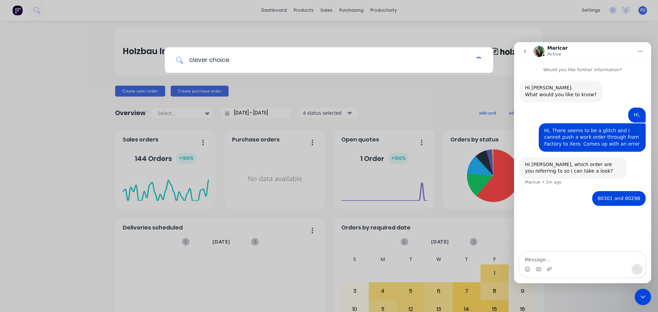
type input "clever choice"
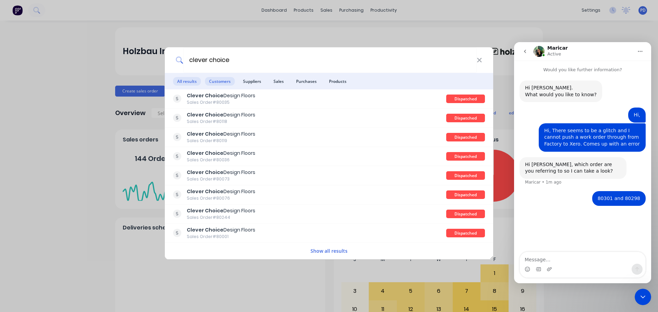
click at [216, 84] on span "Customers" at bounding box center [220, 81] width 30 height 9
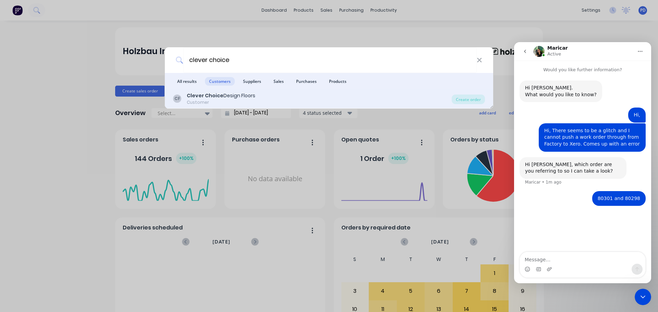
click at [209, 94] on b "Clever Choice" at bounding box center [205, 95] width 37 height 7
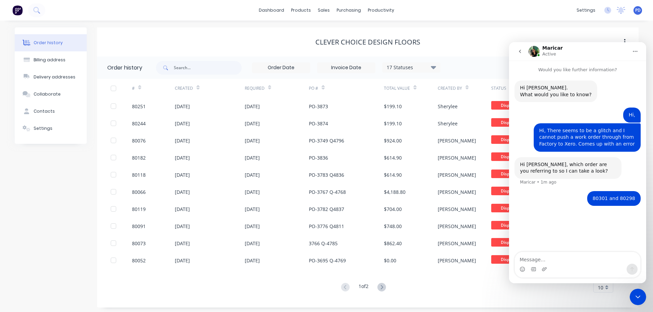
click at [637, 296] on icon "Close Intercom Messenger" at bounding box center [638, 297] width 8 height 8
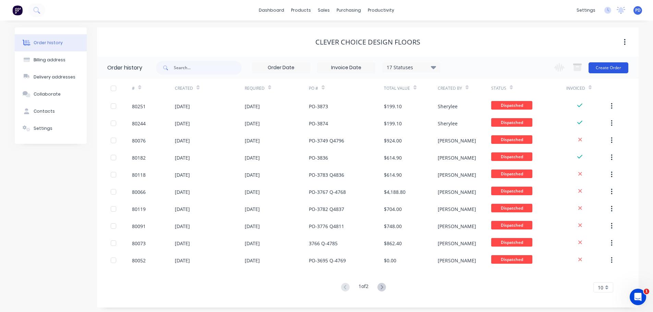
click at [607, 69] on button "Create Order" at bounding box center [609, 67] width 40 height 11
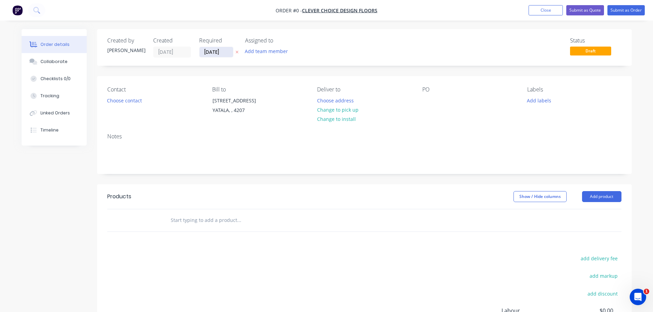
click at [227, 52] on input "[DATE]" at bounding box center [217, 52] width 34 height 10
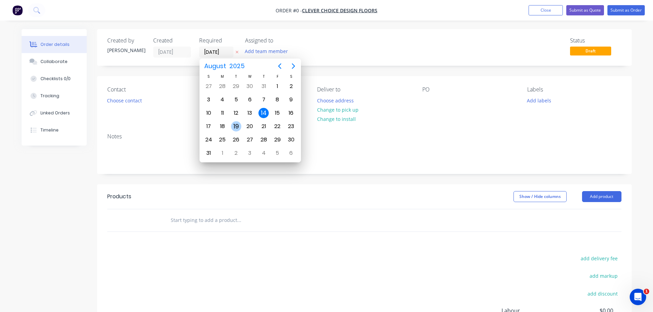
click at [237, 128] on div "19" at bounding box center [236, 126] width 10 height 10
type input "[DATE]"
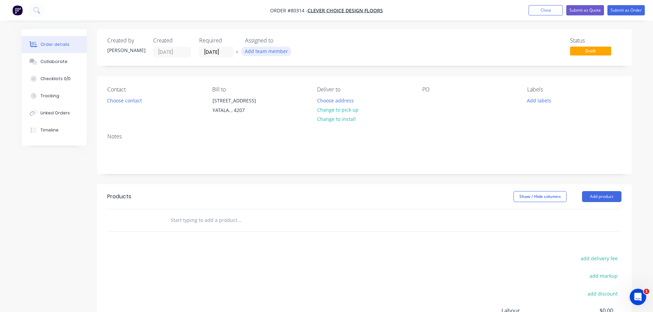
click at [259, 51] on button "Add team member" at bounding box center [266, 51] width 50 height 9
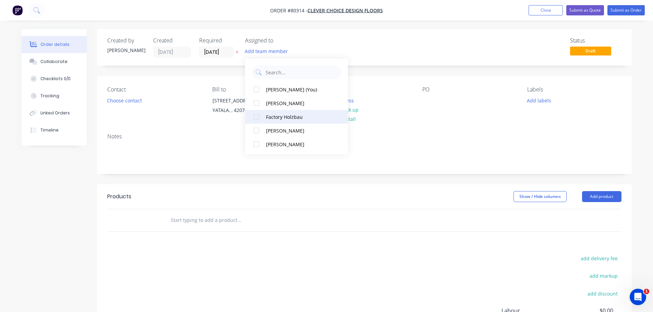
click at [254, 118] on div at bounding box center [257, 117] width 14 height 14
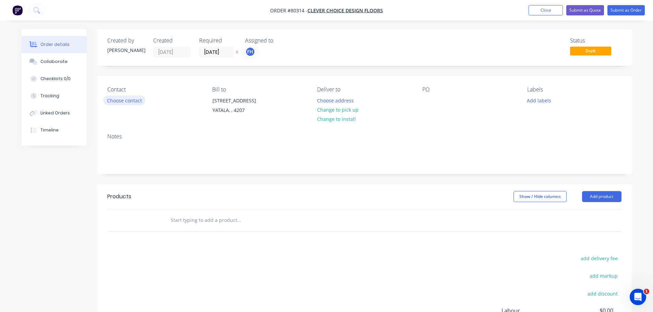
click at [131, 100] on button "Choose contact" at bounding box center [124, 100] width 42 height 9
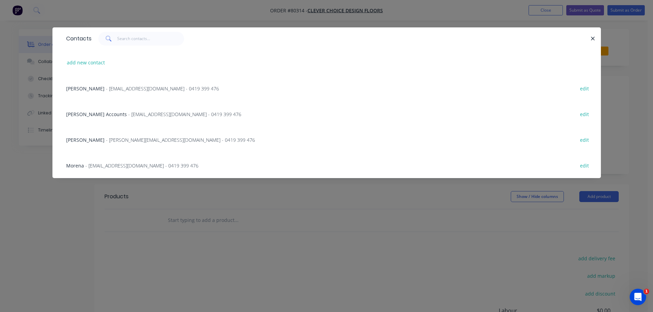
click at [90, 169] on div "Morena - [EMAIL_ADDRESS][DOMAIN_NAME] - 0419 399 476" at bounding box center [132, 165] width 132 height 7
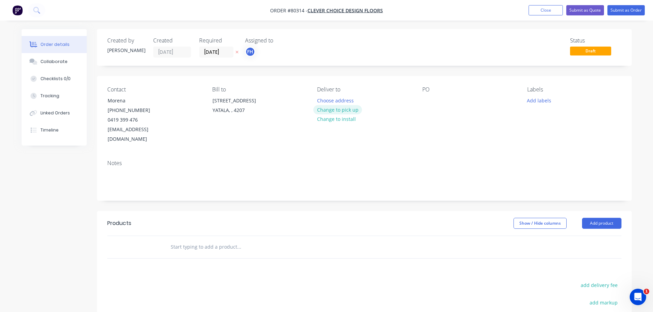
click at [342, 113] on button "Change to pick up" at bounding box center [337, 109] width 49 height 9
click at [324, 100] on div at bounding box center [322, 101] width 11 height 10
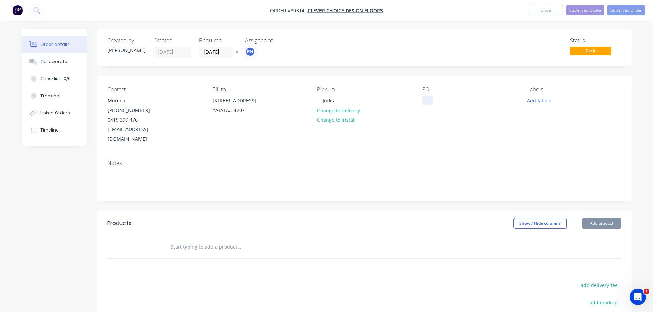
click at [425, 104] on div at bounding box center [427, 101] width 11 height 10
click at [542, 100] on button "Add labels" at bounding box center [540, 100] width 32 height 9
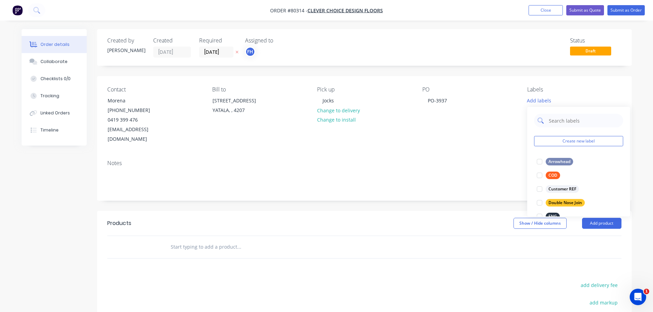
click at [559, 119] on input "text" at bounding box center [584, 121] width 72 height 14
click at [538, 163] on div at bounding box center [540, 162] width 14 height 14
type input "lvt"
click at [634, 296] on icon "Open Intercom Messenger" at bounding box center [638, 297] width 11 height 11
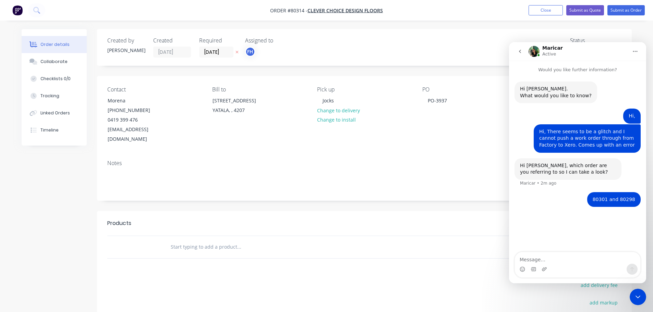
click at [638, 297] on icon "Close Intercom Messenger" at bounding box center [638, 297] width 8 height 8
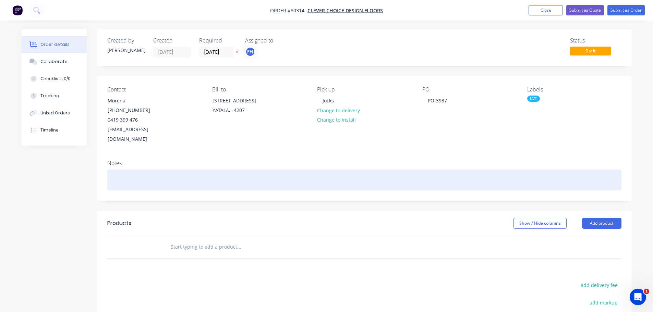
click at [135, 170] on div at bounding box center [364, 180] width 514 height 21
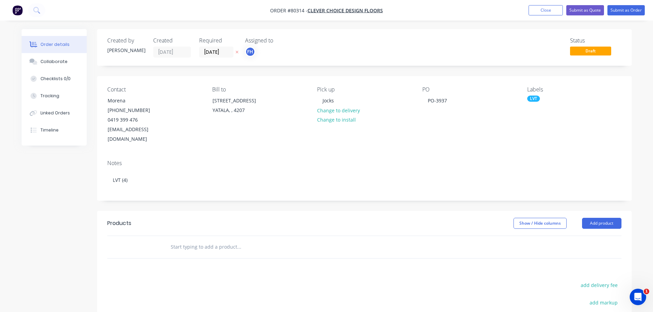
click at [183, 242] on input "text" at bounding box center [238, 247] width 137 height 14
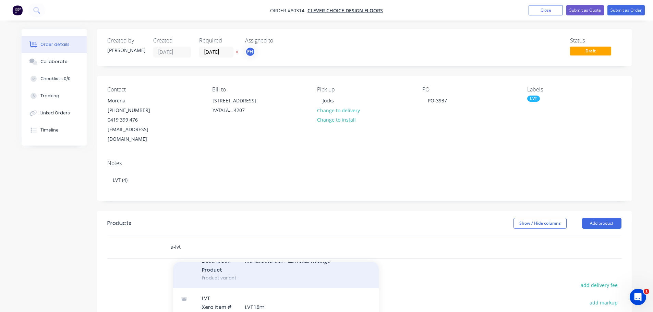
scroll to position [103, 0]
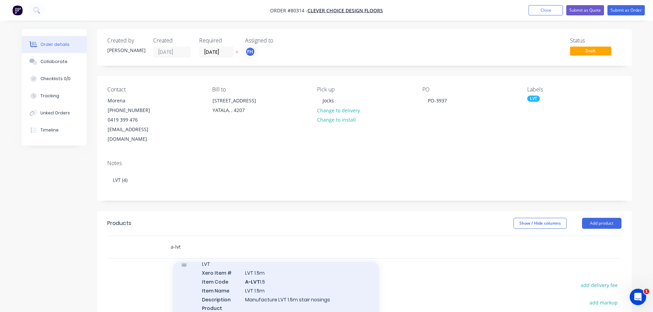
type input "a-lvt"
click at [229, 284] on div "LVT Xero Item # LVT 1.5m Item Code A-LVT 1.5 Item Name LVT 1.5m Description Man…" at bounding box center [276, 290] width 206 height 73
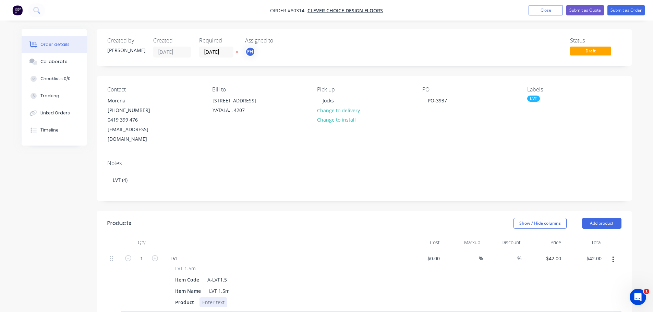
click at [212, 298] on div at bounding box center [214, 303] width 28 height 10
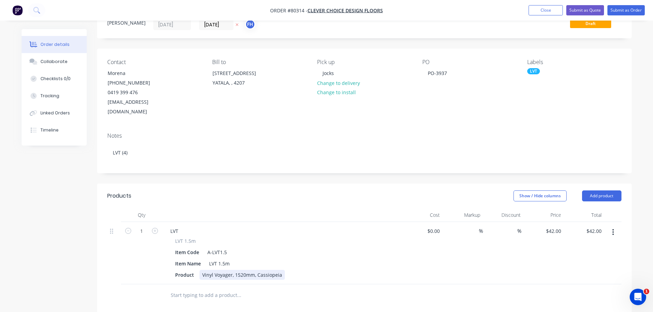
scroll to position [69, 0]
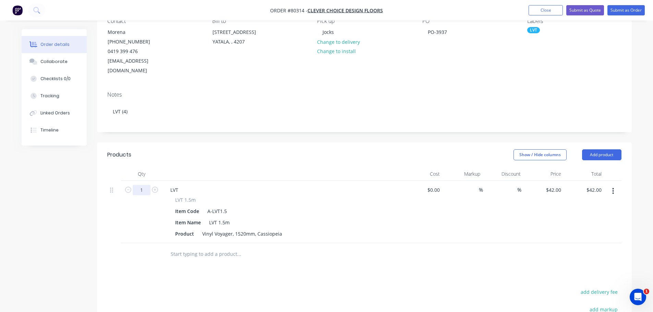
click at [143, 185] on input "1" at bounding box center [142, 190] width 18 height 10
type input "4"
type input "$168.00"
click at [195, 248] on input "text" at bounding box center [238, 255] width 137 height 14
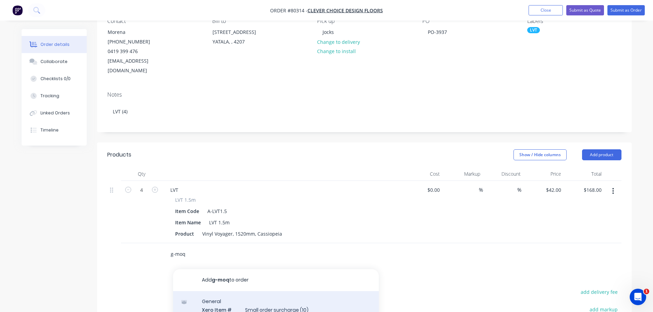
type input "g-moq"
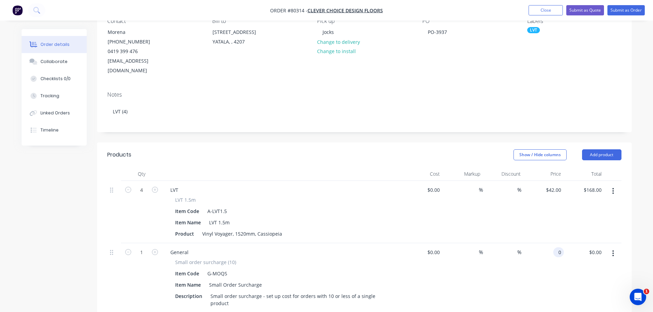
click at [553, 246] on div "0 0" at bounding box center [544, 283] width 40 height 81
type input "5"
type input "$48.00"
click at [631, 10] on button "Submit as Order" at bounding box center [626, 10] width 37 height 10
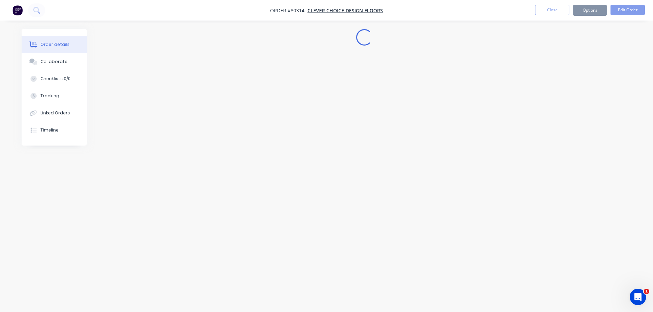
scroll to position [0, 0]
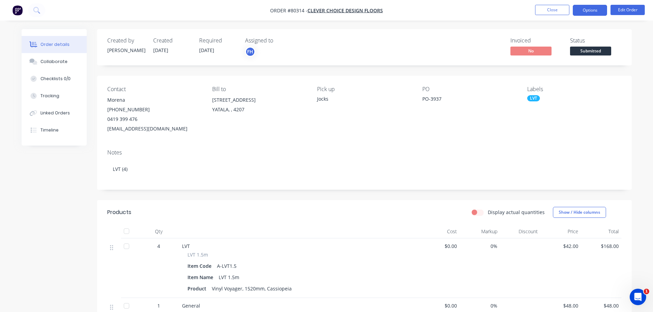
click at [601, 11] on button "Options" at bounding box center [590, 10] width 34 height 11
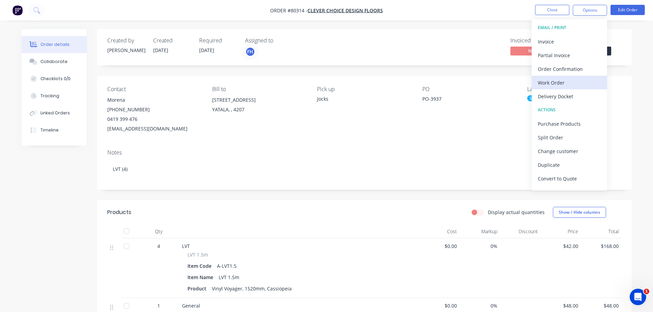
click at [556, 85] on div "Work Order" at bounding box center [569, 83] width 63 height 10
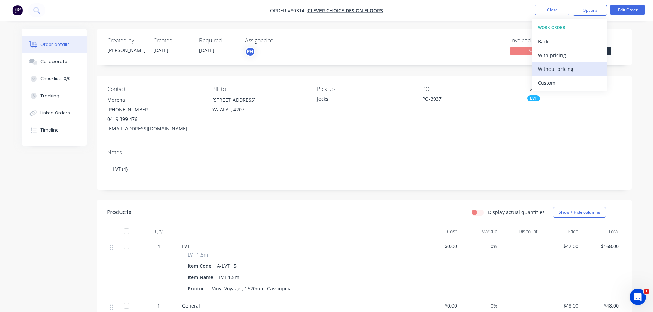
click at [554, 67] on div "Without pricing" at bounding box center [569, 69] width 63 height 10
click at [634, 296] on icon "Open Intercom Messenger" at bounding box center [638, 297] width 11 height 11
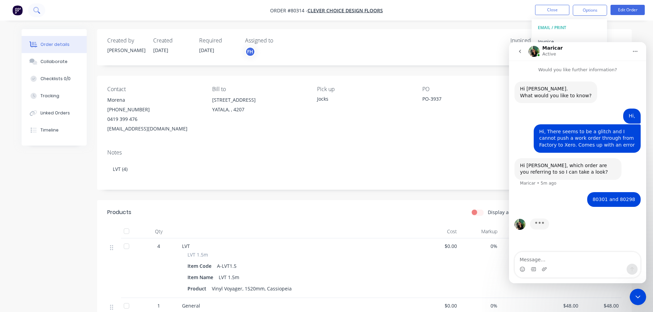
click at [35, 12] on icon at bounding box center [35, 9] width 5 height 5
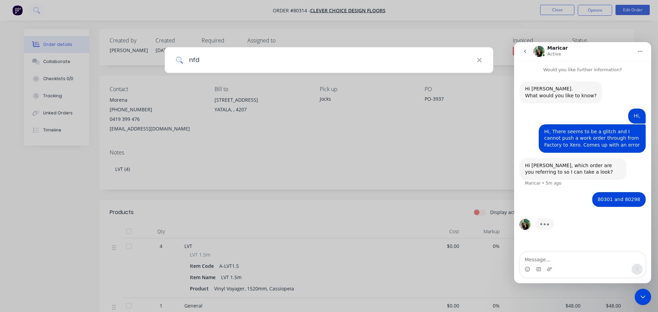
type input "nfd"
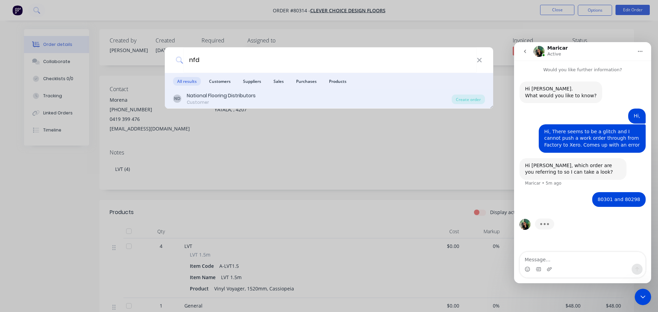
click at [195, 100] on div "Customer" at bounding box center [221, 102] width 69 height 6
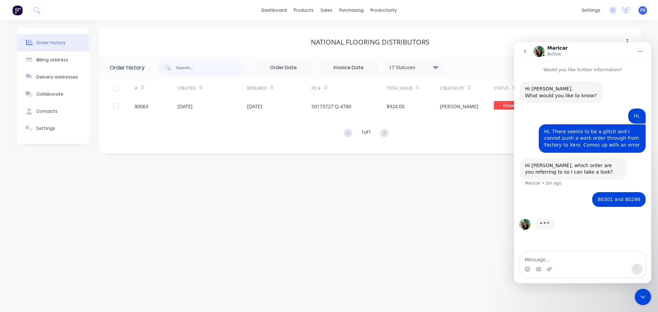
click at [643, 300] on icon "Close Intercom Messenger" at bounding box center [643, 297] width 8 height 8
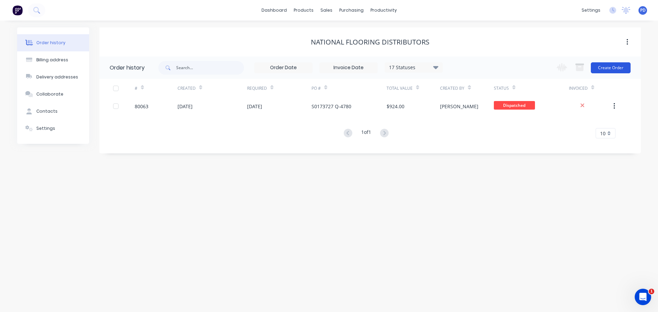
click at [609, 68] on button "Create Order" at bounding box center [611, 67] width 40 height 11
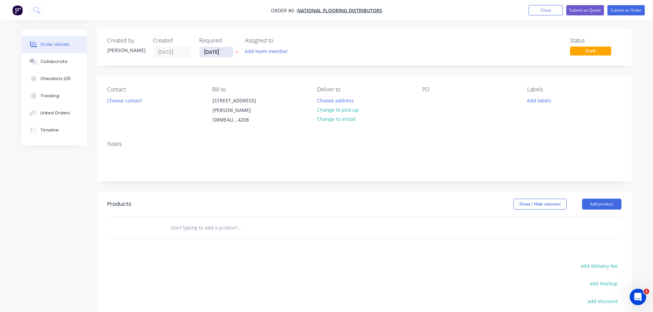
click at [227, 53] on input "[DATE]" at bounding box center [217, 52] width 34 height 10
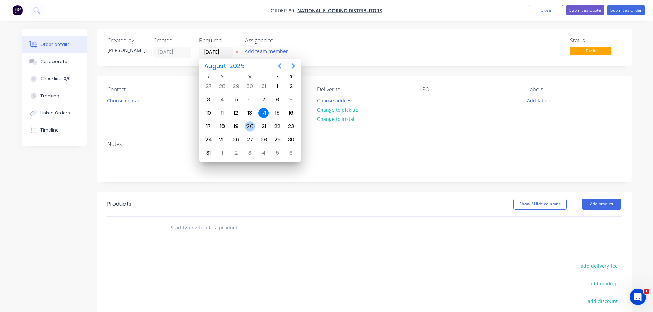
click at [252, 127] on div "20" at bounding box center [250, 126] width 10 height 10
type input "[DATE]"
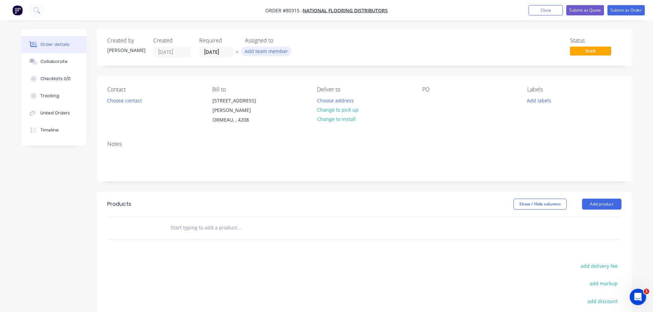
click at [258, 54] on button "Add team member" at bounding box center [266, 51] width 50 height 9
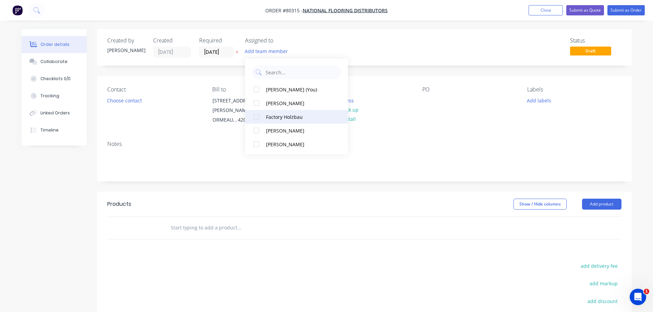
click at [258, 117] on div at bounding box center [257, 117] width 14 height 14
click at [134, 99] on button "Choose contact" at bounding box center [124, 100] width 42 height 9
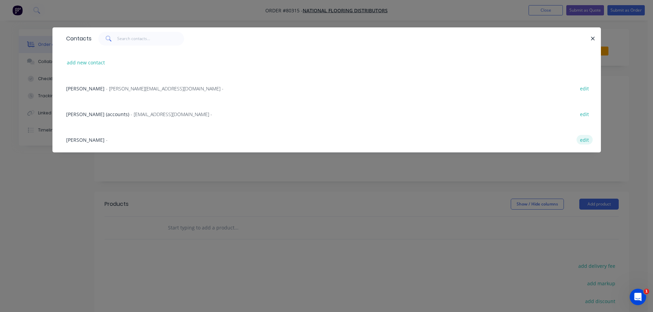
click at [584, 141] on button "edit" at bounding box center [585, 139] width 16 height 9
select select "AU"
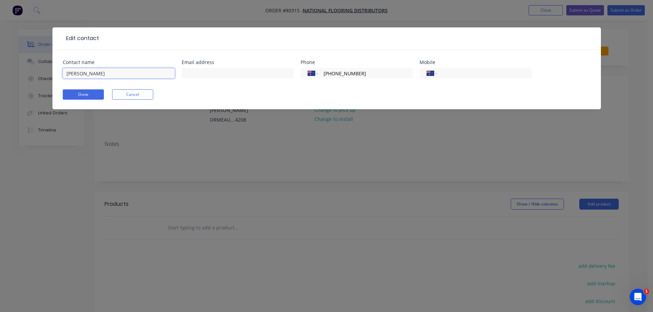
click at [124, 75] on input "[PERSON_NAME]" at bounding box center [119, 73] width 112 height 10
type input "[PERSON_NAME]"
click at [91, 95] on button "Done" at bounding box center [83, 94] width 41 height 10
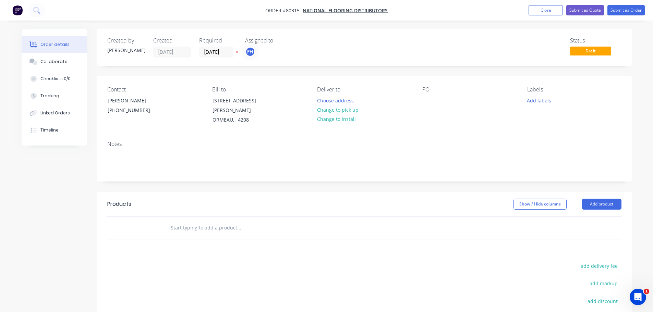
click at [639, 294] on icon "Open Intercom Messenger" at bounding box center [638, 297] width 11 height 11
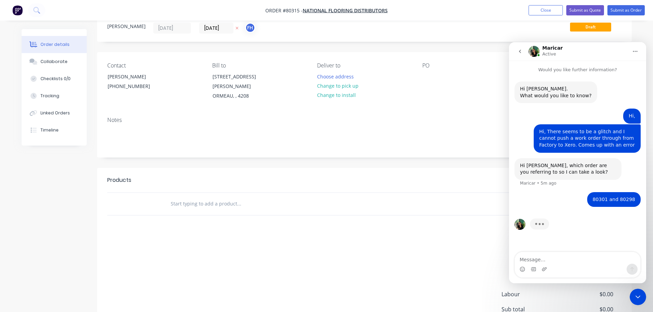
scroll to position [34, 0]
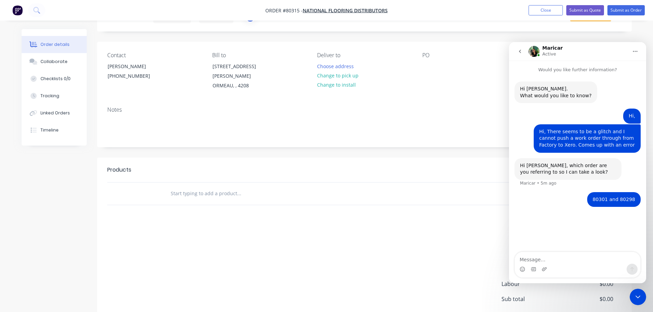
click at [638, 294] on icon "Close Intercom Messenger" at bounding box center [638, 297] width 8 height 8
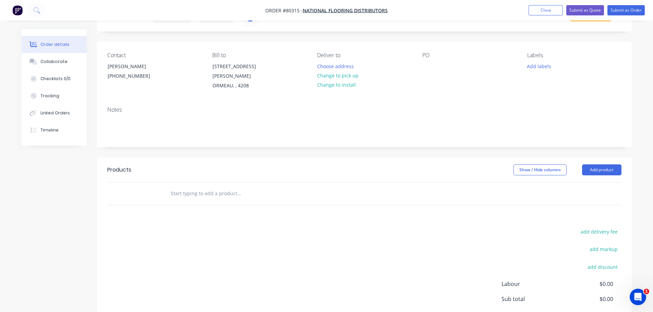
scroll to position [0, 0]
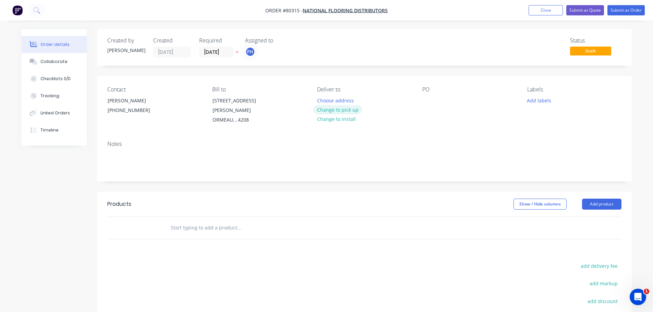
click at [334, 111] on button "Change to pick up" at bounding box center [337, 109] width 49 height 9
click at [428, 102] on div at bounding box center [427, 101] width 11 height 10
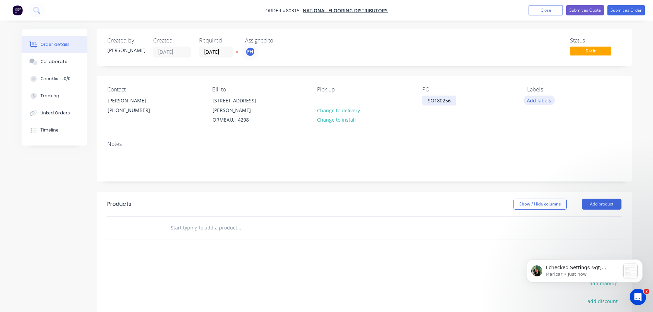
scroll to position [101, 0]
click at [635, 296] on icon "Open Intercom Messenger" at bounding box center [638, 297] width 11 height 11
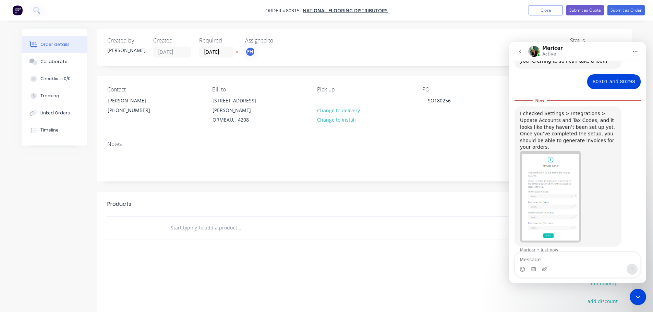
scroll to position [113, 0]
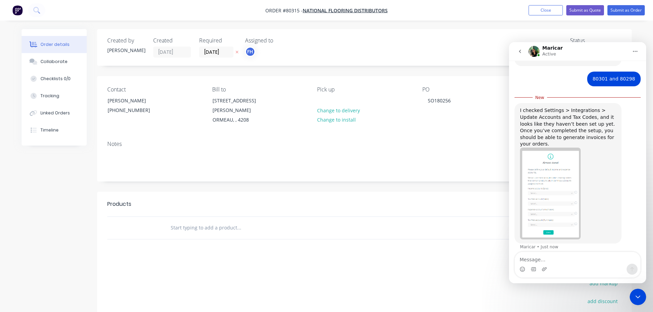
click at [545, 204] on img "Maricar says…" at bounding box center [550, 194] width 61 height 92
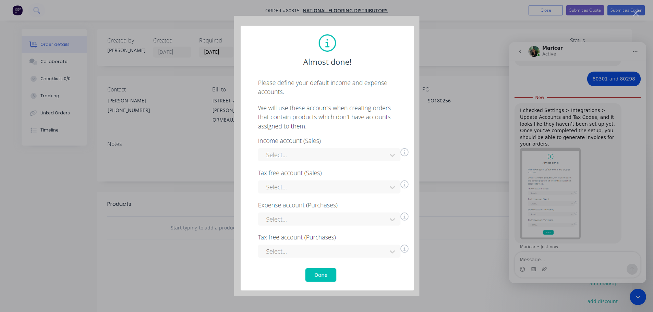
scroll to position [0, 0]
click at [323, 277] on img "Close" at bounding box center [327, 156] width 186 height 281
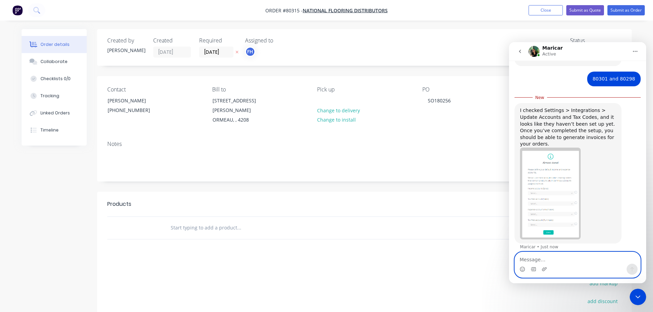
click at [533, 256] on textarea "Message…" at bounding box center [578, 258] width 126 height 12
type textarea "W"
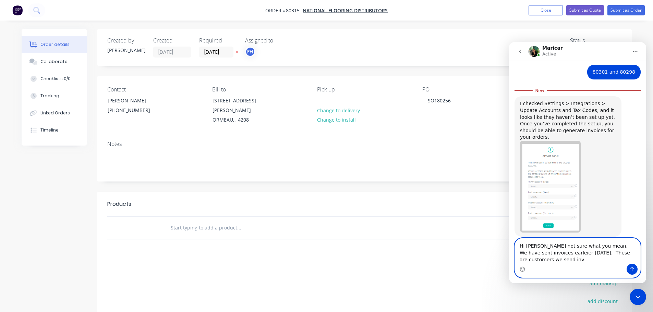
scroll to position [127, 0]
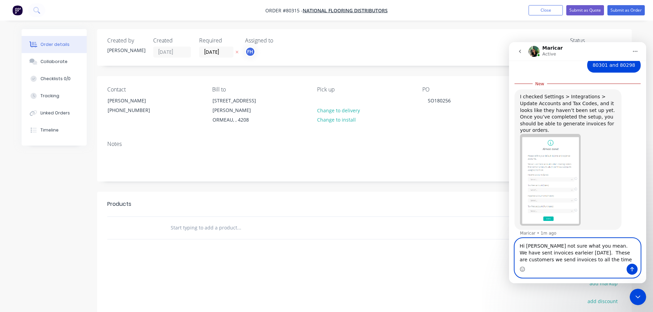
type textarea "Hi [PERSON_NAME] not sure what you mean. We have sent invoices earleier [DATE].…"
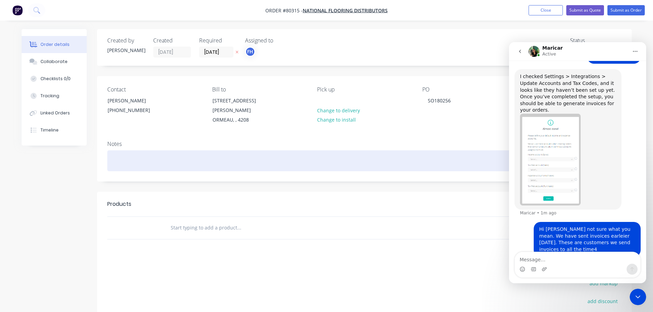
click at [117, 154] on div at bounding box center [364, 161] width 514 height 21
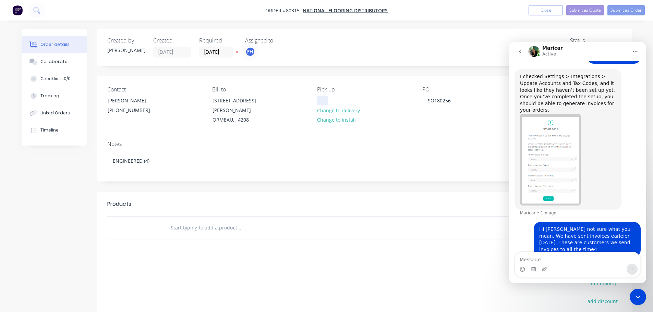
click at [325, 96] on div at bounding box center [322, 101] width 11 height 10
click at [183, 221] on input "text" at bounding box center [238, 228] width 137 height 14
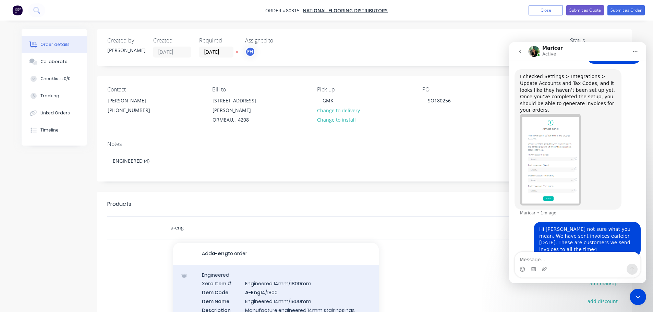
type input "a-eng"
click at [258, 278] on div "Engineered Xero Item # Engineered 14mm/1800mm Item Code A-Eng 14/1800 Item Name…" at bounding box center [276, 305] width 206 height 80
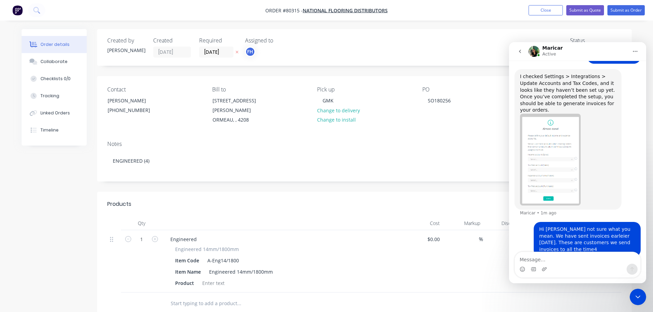
click at [640, 296] on icon "Close Intercom Messenger" at bounding box center [638, 297] width 8 height 8
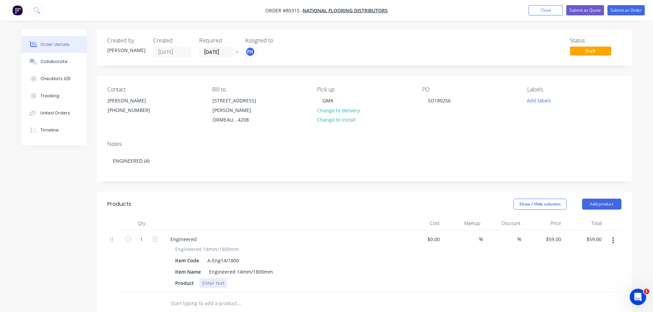
click at [216, 278] on div at bounding box center [214, 283] width 28 height 10
click at [157, 236] on icon "button" at bounding box center [155, 239] width 6 height 6
type input "2"
type input "$118.00"
click at [157, 236] on icon "button" at bounding box center [155, 239] width 6 height 6
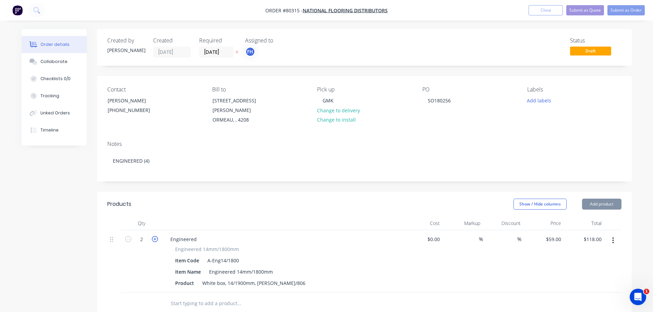
type input "3"
type input "$177.00"
click at [157, 236] on icon "button" at bounding box center [155, 239] width 6 height 6
type input "4"
type input "$236.00"
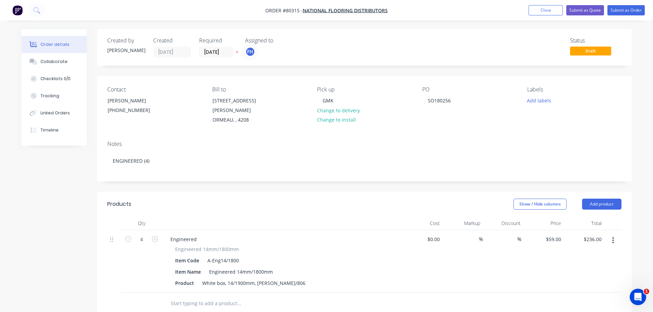
scroll to position [103, 0]
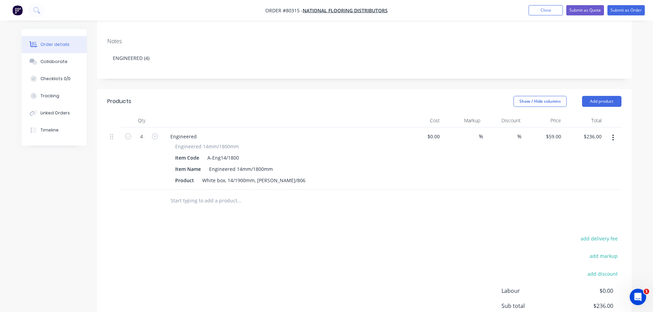
click at [201, 194] on input "text" at bounding box center [238, 201] width 137 height 14
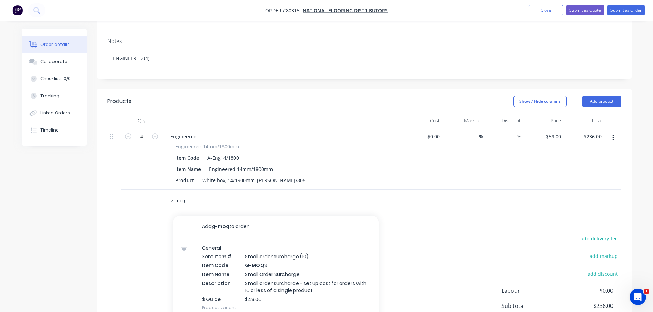
type input "g-moq"
click at [241, 251] on div "General Xero Item # Small order surcharge (10) Item Code G-MOQ S Item Name Smal…" at bounding box center [276, 278] width 206 height 80
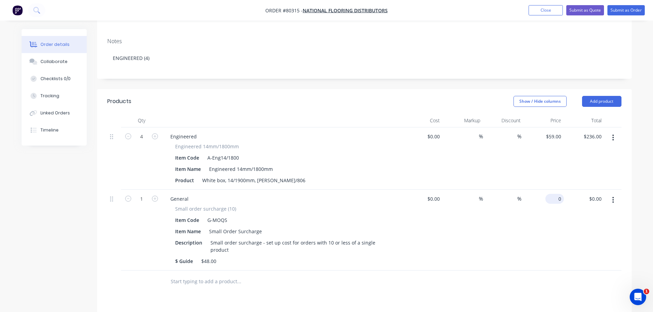
click at [549, 192] on div "0 $0.00" at bounding box center [544, 230] width 40 height 81
type input "$48.00"
click at [626, 10] on button "Submit as Order" at bounding box center [626, 10] width 37 height 10
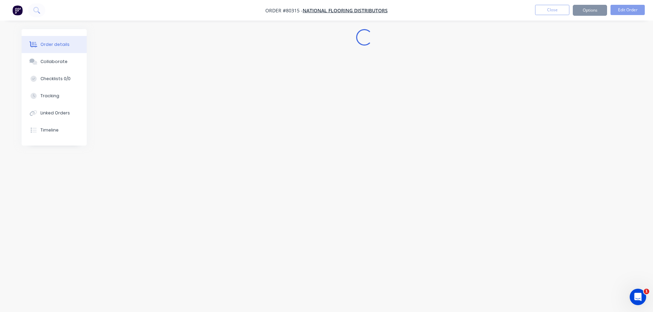
scroll to position [0, 0]
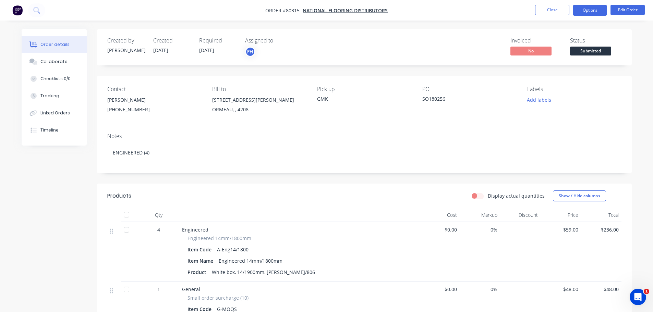
click at [588, 10] on button "Options" at bounding box center [590, 10] width 34 height 11
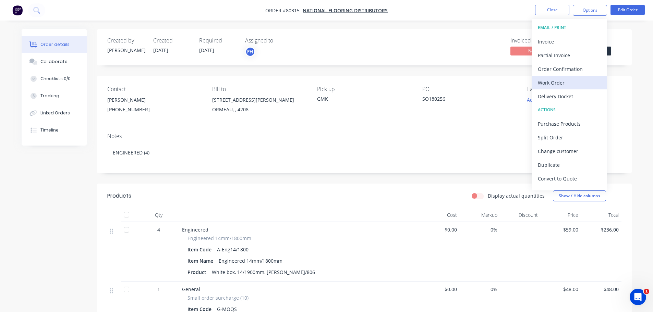
click at [550, 84] on div "Work Order" at bounding box center [569, 83] width 63 height 10
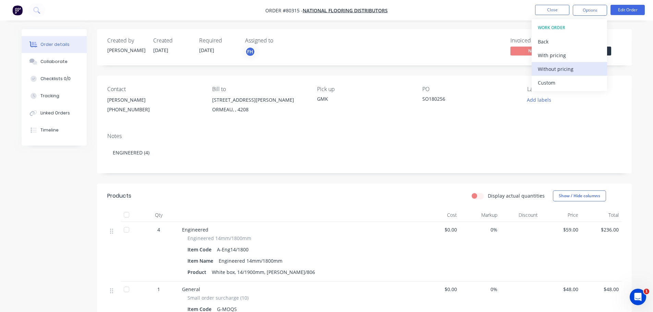
click at [547, 69] on div "Without pricing" at bounding box center [569, 69] width 63 height 10
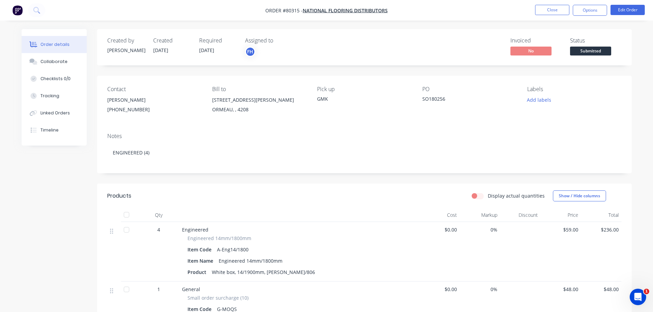
click at [636, 134] on div "Order details Collaborate Checklists 0/0 Tracking Linked Orders Timeline Order …" at bounding box center [327, 252] width 624 height 446
click at [637, 297] on icon "Open Intercom Messenger" at bounding box center [638, 297] width 11 height 11
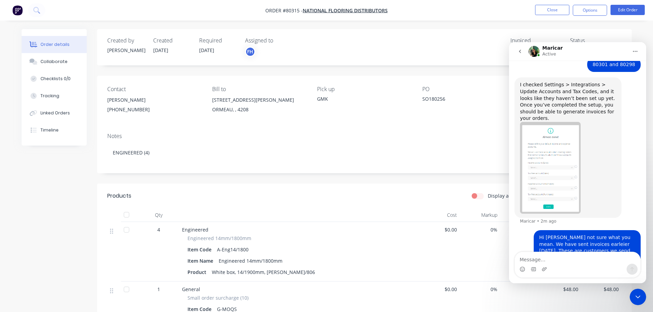
scroll to position [135, 0]
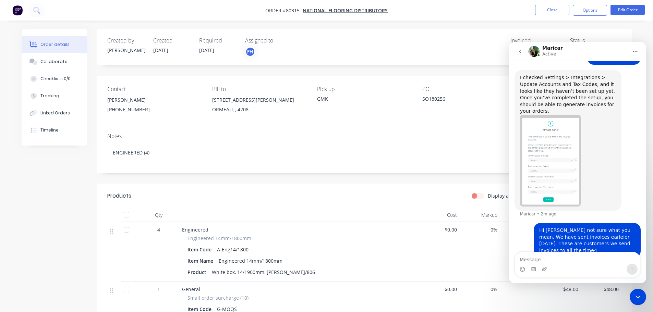
click at [546, 156] on img "Maricar says…" at bounding box center [550, 161] width 61 height 92
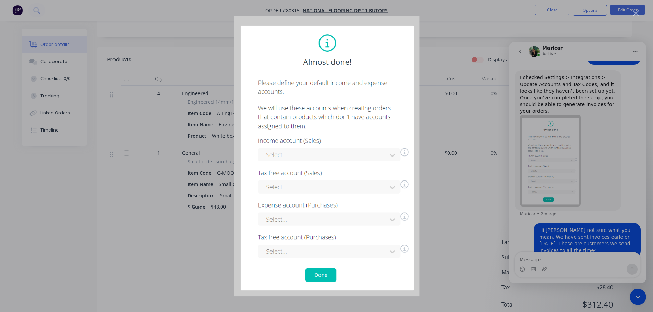
scroll to position [137, 0]
click at [322, 282] on img "Close" at bounding box center [327, 156] width 186 height 281
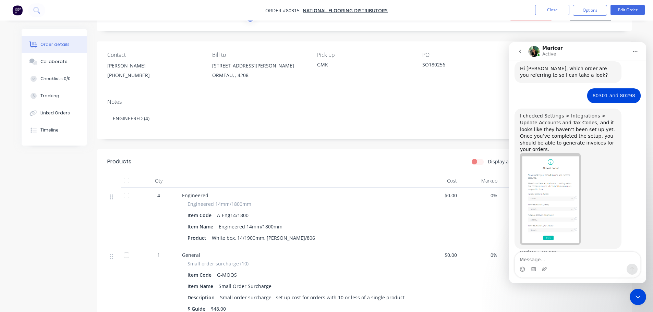
scroll to position [67, 0]
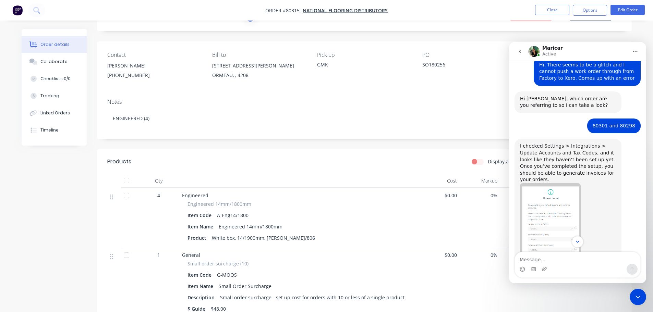
click at [559, 207] on img "Maricar says…" at bounding box center [550, 229] width 61 height 92
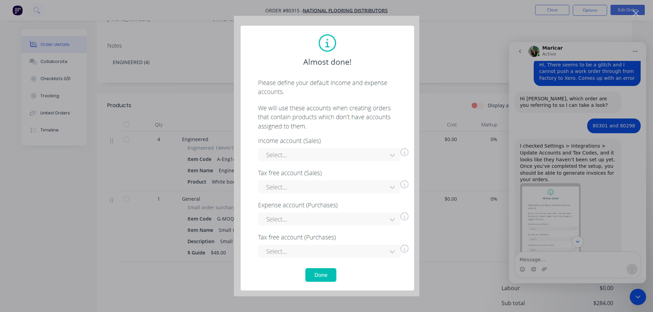
scroll to position [103, 0]
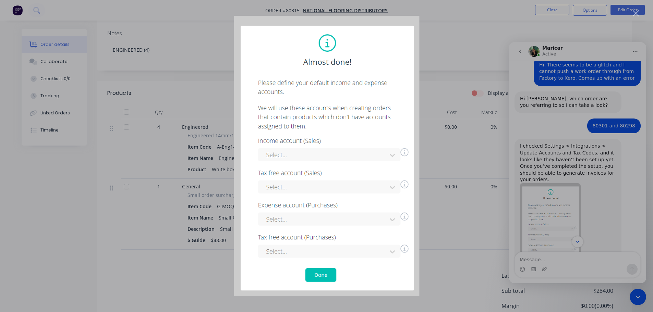
click at [392, 157] on img "Close" at bounding box center [327, 156] width 186 height 281
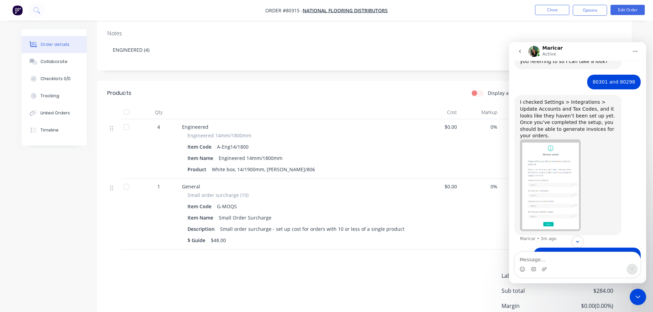
scroll to position [135, 0]
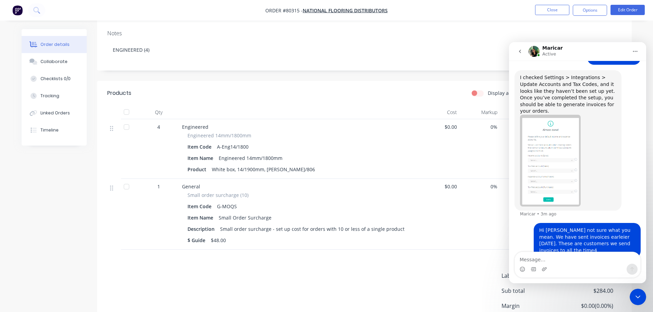
click at [637, 297] on icon "Close Intercom Messenger" at bounding box center [638, 297] width 8 height 8
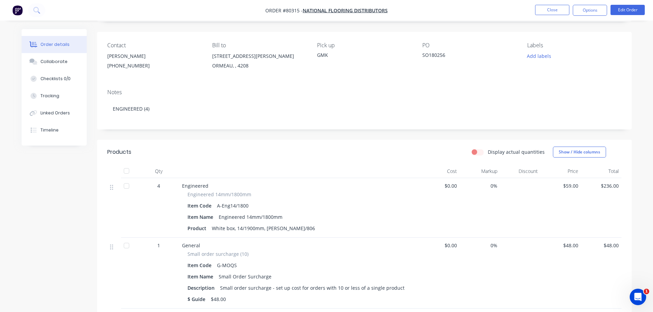
scroll to position [0, 0]
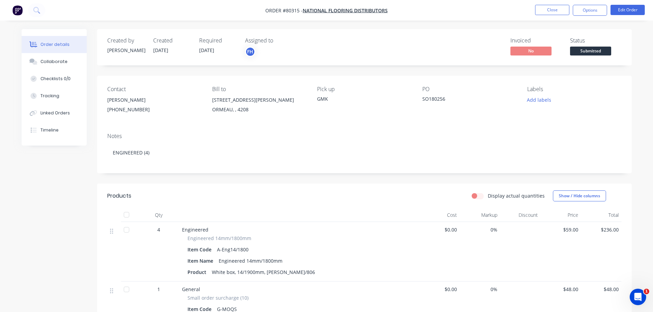
click at [632, 295] on div "Open Intercom Messenger" at bounding box center [638, 297] width 23 height 23
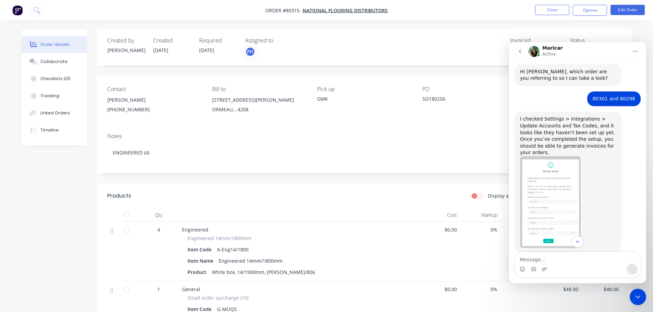
scroll to position [135, 0]
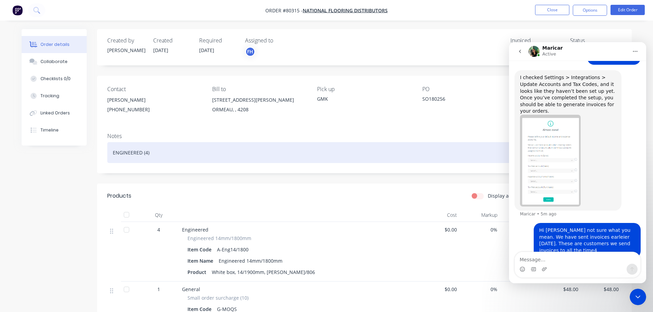
click at [217, 150] on div "ENGINEERED (4)" at bounding box center [364, 152] width 514 height 21
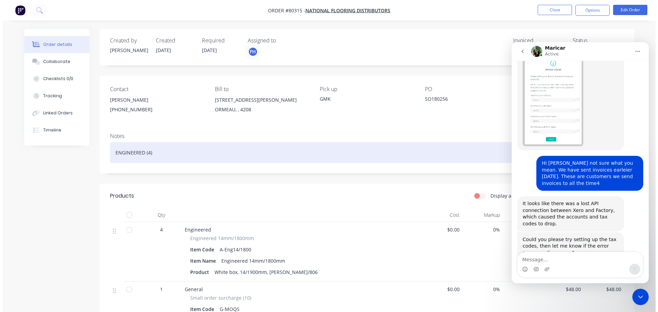
scroll to position [199, 0]
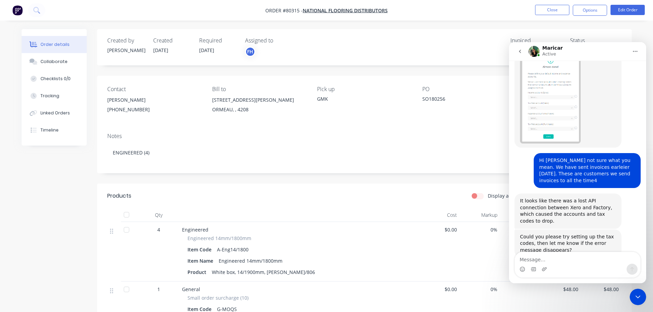
click at [16, 10] on img "button" at bounding box center [17, 10] width 10 height 10
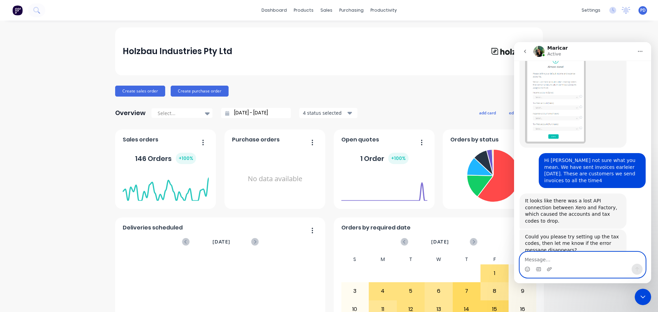
click at [539, 261] on textarea "Message…" at bounding box center [583, 258] width 126 height 12
type textarea "In xero or Factory? sorry i am not good at this"
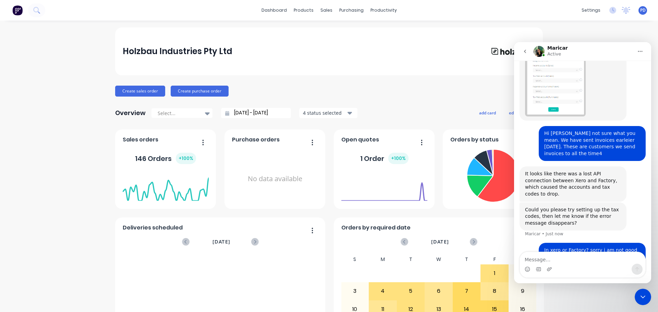
click at [14, 10] on img at bounding box center [17, 10] width 10 height 10
click at [16, 9] on img at bounding box center [17, 10] width 10 height 10
click at [588, 10] on div "settings" at bounding box center [591, 10] width 26 height 10
click at [608, 29] on div "Holzbau Industries Pty Ltd Create sales order Create purchase order Overview Se…" at bounding box center [329, 206] width 658 height 358
click at [588, 10] on div "settings" at bounding box center [591, 10] width 26 height 10
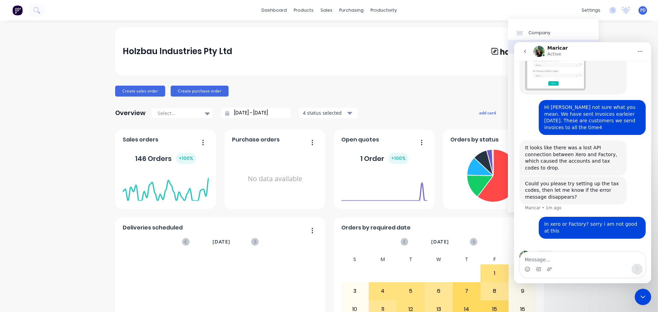
scroll to position [252, 0]
click at [641, 299] on icon "Close Intercom Messenger" at bounding box center [643, 297] width 8 height 8
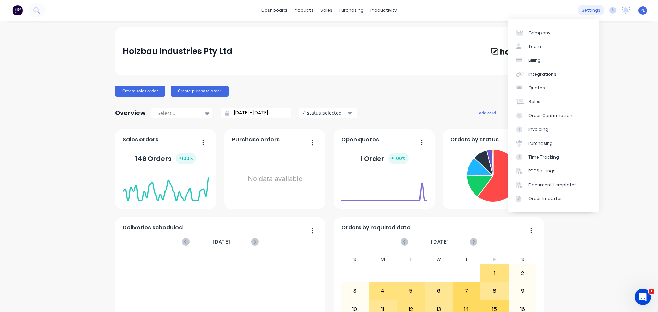
click at [585, 11] on div "settings" at bounding box center [591, 10] width 26 height 10
click at [537, 59] on div "Billing" at bounding box center [535, 60] width 12 height 6
click at [534, 74] on div "Integrations" at bounding box center [543, 74] width 28 height 6
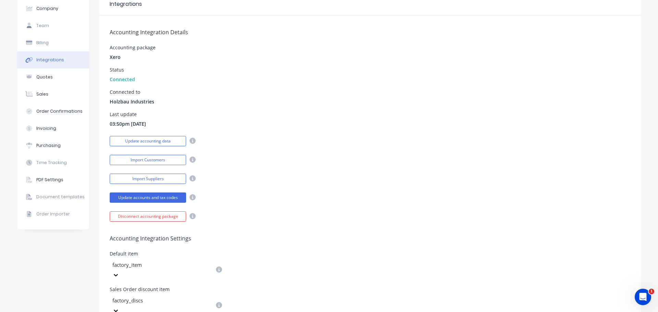
scroll to position [69, 0]
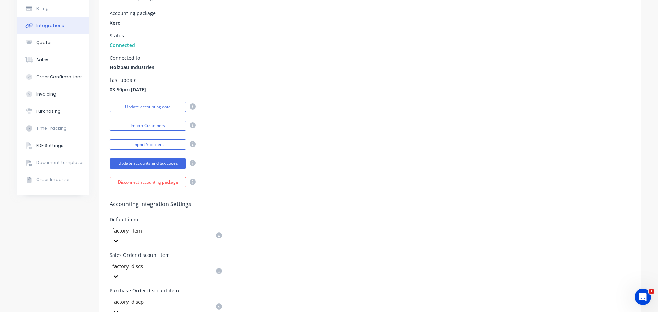
click at [191, 164] on icon at bounding box center [193, 163] width 6 height 6
click at [169, 162] on button "Update accounts and tax codes" at bounding box center [148, 163] width 76 height 10
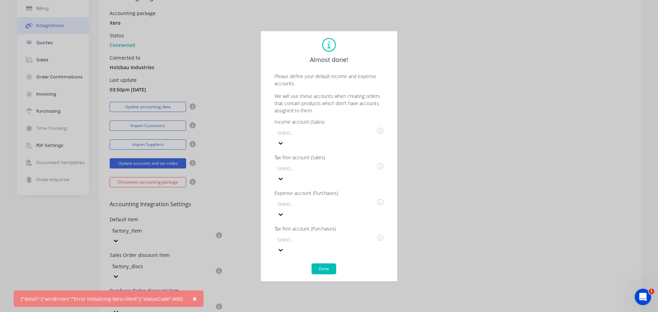
click at [284, 147] on icon at bounding box center [280, 143] width 7 height 7
click at [283, 137] on div at bounding box center [326, 133] width 99 height 9
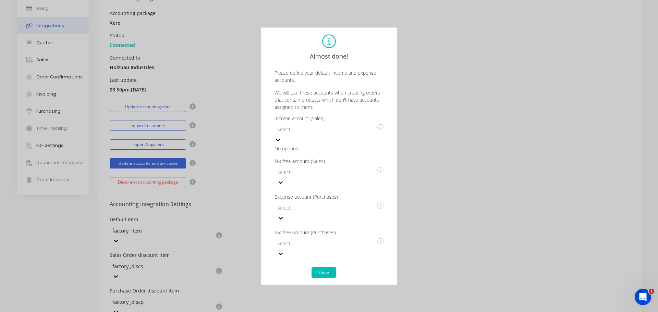
click at [453, 118] on div "Almost done! Please define your default income and expense accounts. We will us…" at bounding box center [329, 156] width 658 height 312
click at [282, 179] on icon at bounding box center [278, 175] width 7 height 7
click at [318, 188] on div "No options" at bounding box center [326, 183] width 103 height 7
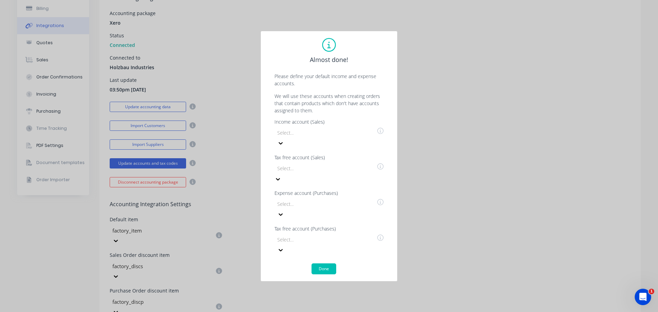
click at [290, 173] on div at bounding box center [326, 168] width 99 height 9
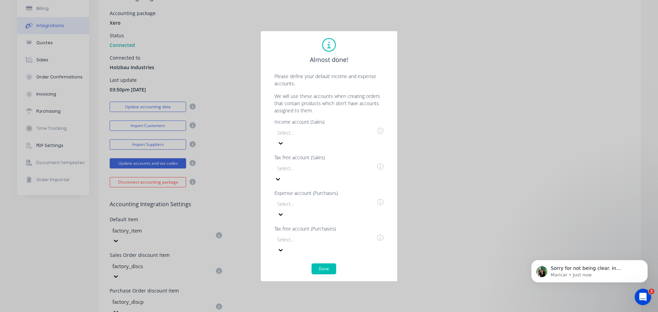
scroll to position [260, 0]
click at [643, 291] on div "Open Intercom Messenger" at bounding box center [643, 297] width 23 height 23
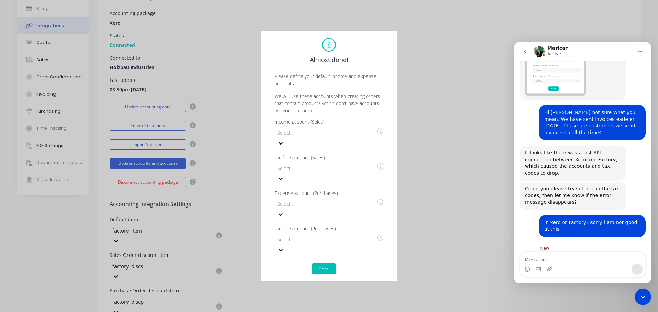
scroll to position [271, 0]
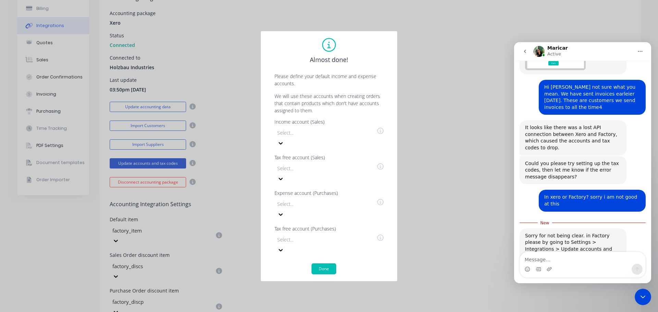
click at [544, 260] on textarea "Message…" at bounding box center [583, 258] width 126 height 12
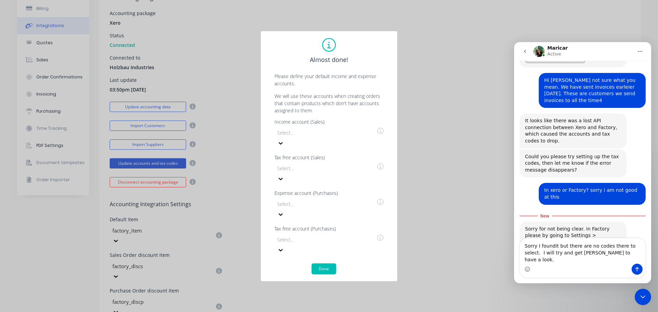
click at [550, 254] on textarea "Sorry I foundit but there are no codes there to select. I will try and get [PER…" at bounding box center [583, 251] width 126 height 25
click at [551, 254] on textarea "Sorry I foundit but there are no codes there to select. I will try and get [PER…" at bounding box center [583, 251] width 126 height 25
type textarea "Sorry I found it but there are no codes there to select. I will try and get [PE…"
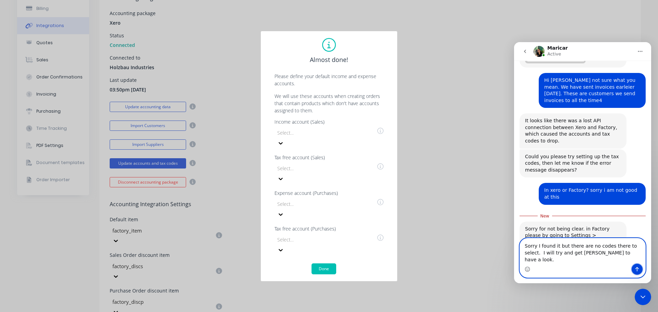
click at [636, 266] on button "Send a message…" at bounding box center [637, 269] width 11 height 11
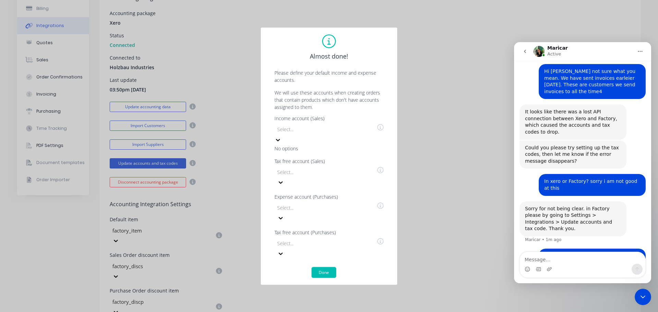
click at [282, 143] on icon at bounding box center [278, 139] width 7 height 7
type input "2"
click at [280, 141] on icon at bounding box center [278, 140] width 4 height 2
click at [282, 143] on icon at bounding box center [278, 139] width 7 height 7
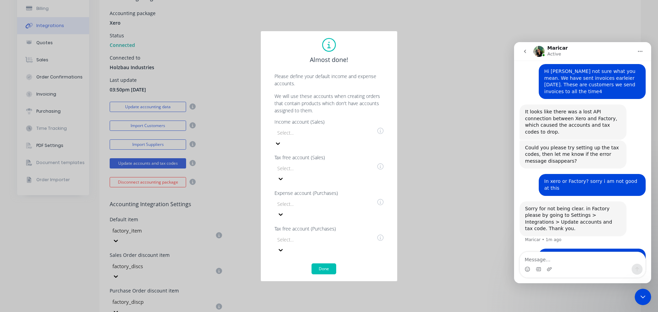
click at [298, 137] on div at bounding box center [326, 133] width 99 height 9
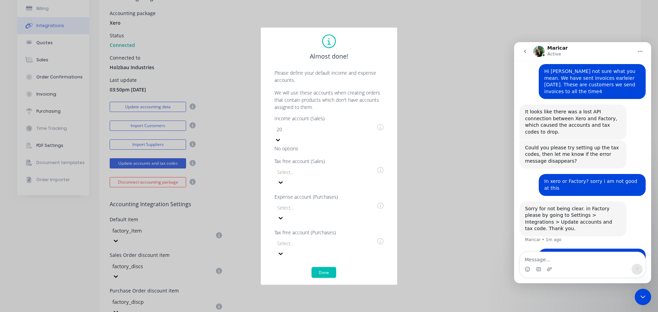
type input "200"
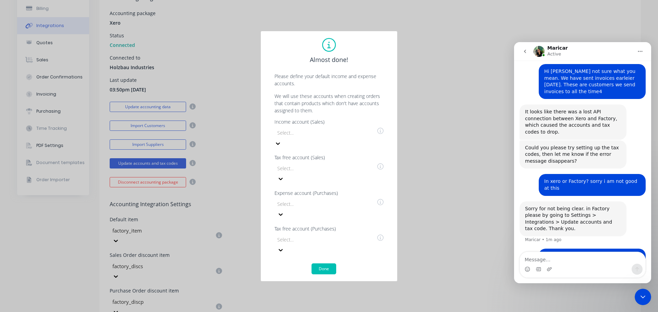
click at [280, 145] on icon at bounding box center [278, 144] width 4 height 2
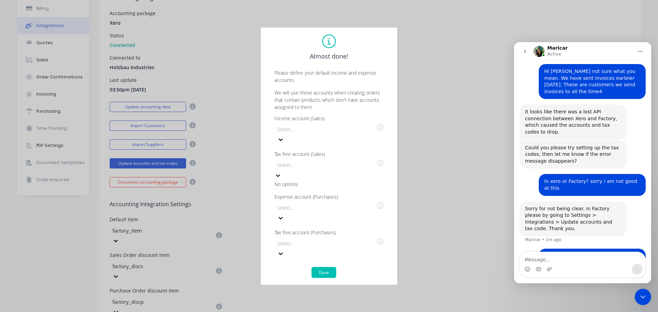
click at [280, 177] on icon at bounding box center [278, 176] width 4 height 2
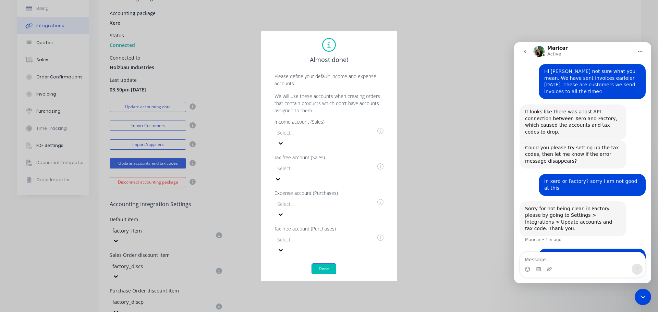
click at [326, 264] on button "Done" at bounding box center [324, 269] width 25 height 11
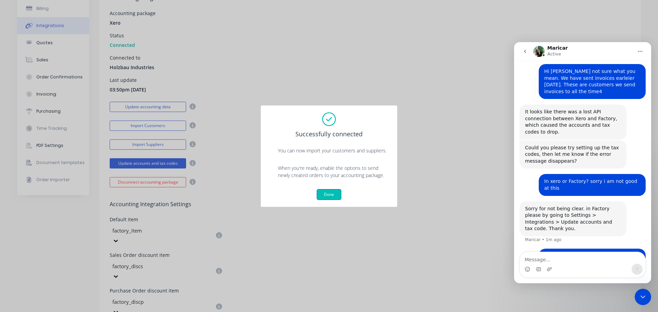
click at [331, 198] on button "Done" at bounding box center [329, 194] width 25 height 11
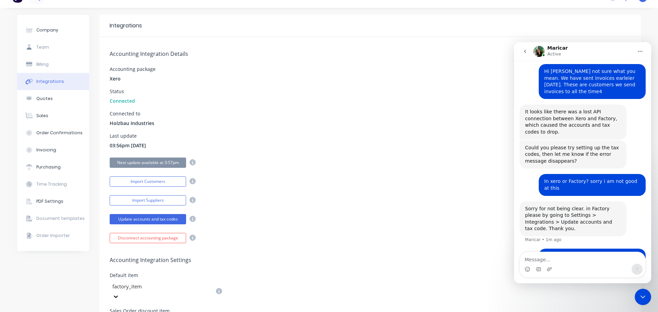
scroll to position [0, 0]
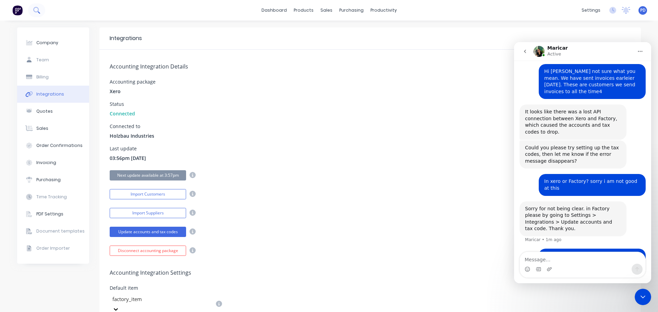
click at [38, 9] on icon at bounding box center [36, 10] width 7 height 7
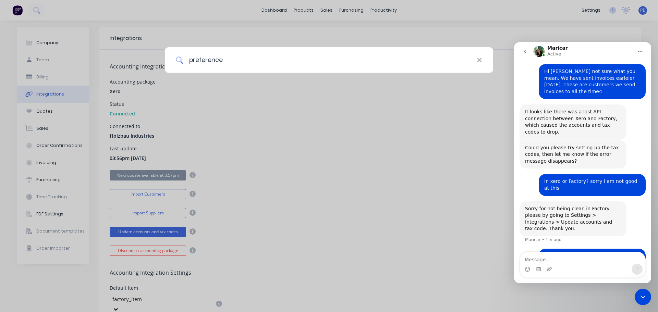
type input "preference"
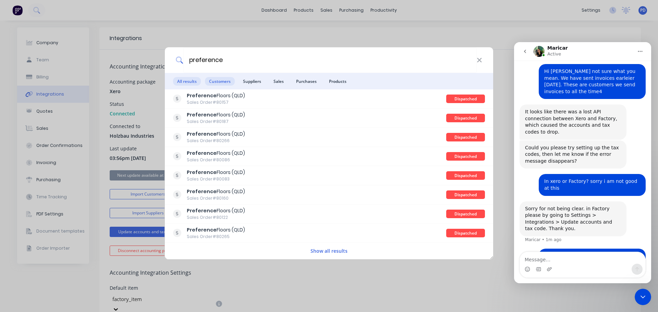
click at [219, 77] on span "Customers" at bounding box center [220, 81] width 30 height 9
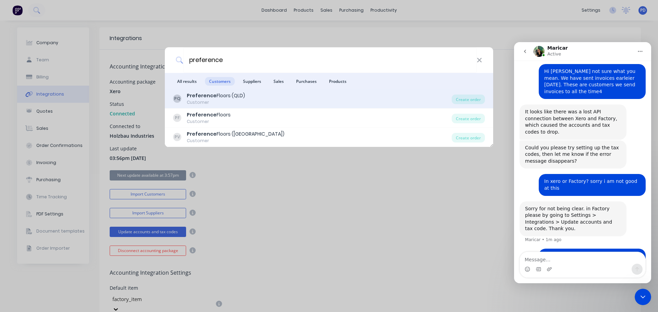
click at [208, 98] on b "Preference" at bounding box center [202, 95] width 30 height 7
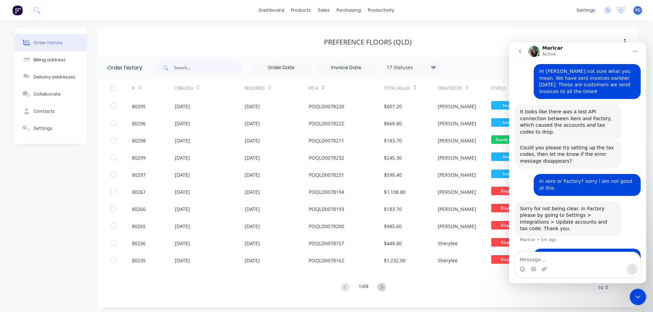
click at [643, 298] on div "Close Intercom Messenger" at bounding box center [638, 297] width 16 height 16
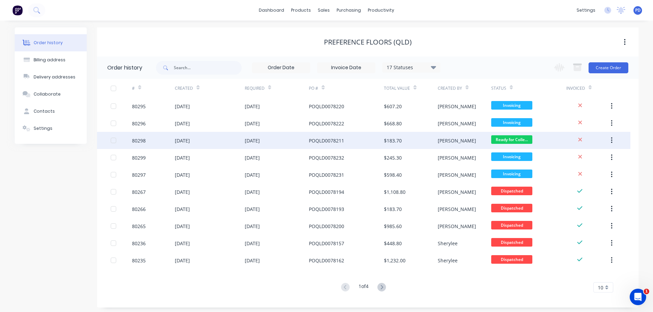
click at [185, 140] on div "[DATE]" at bounding box center [182, 140] width 15 height 7
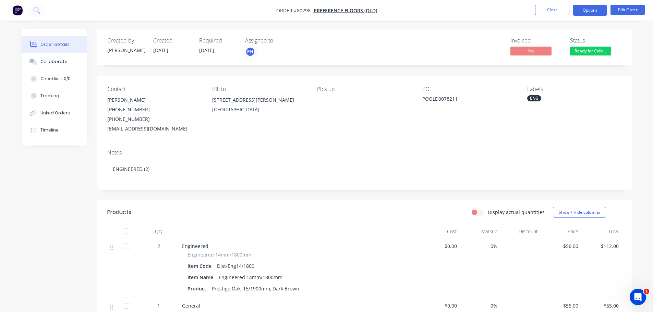
click at [593, 14] on button "Options" at bounding box center [590, 10] width 34 height 11
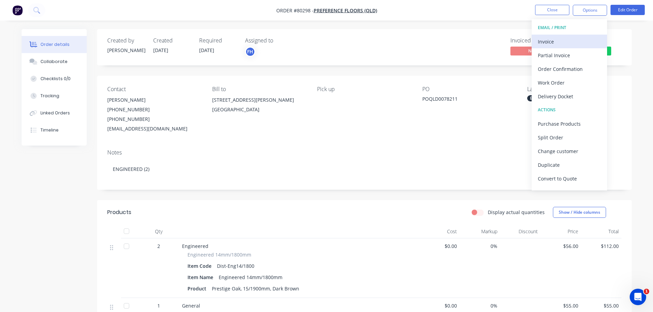
click at [553, 43] on div "Invoice" at bounding box center [569, 42] width 63 height 10
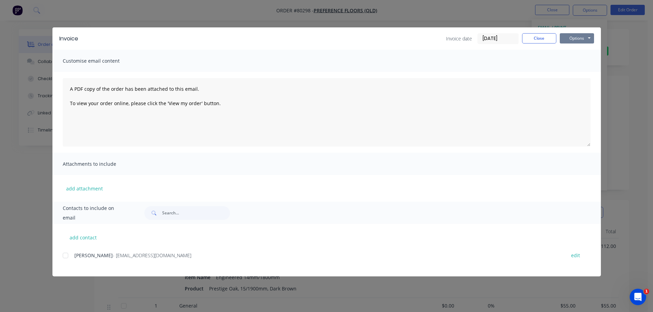
click at [576, 40] on button "Options" at bounding box center [577, 38] width 34 height 10
click at [574, 64] on button "Print" at bounding box center [582, 61] width 44 height 11
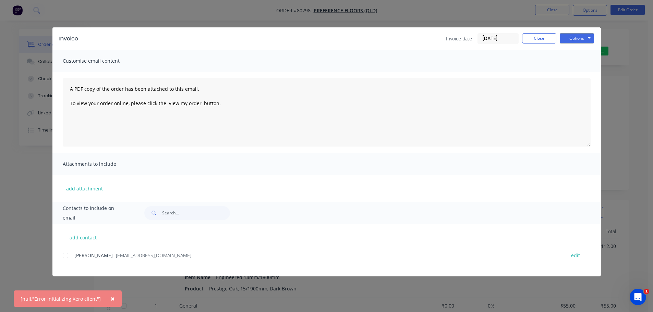
click at [111, 296] on span "×" at bounding box center [113, 299] width 4 height 10
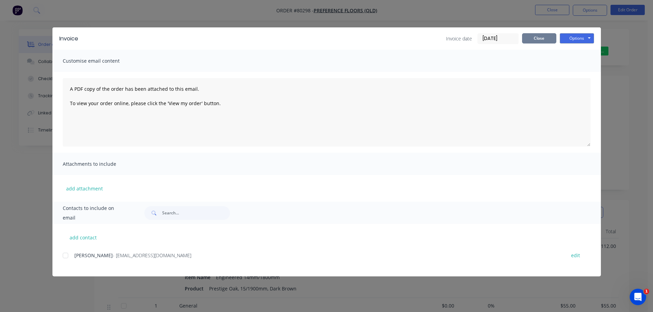
click at [540, 40] on button "Close" at bounding box center [539, 38] width 34 height 10
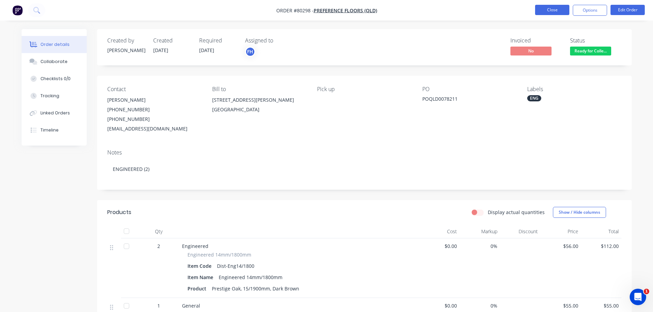
click at [553, 8] on button "Close" at bounding box center [552, 10] width 34 height 10
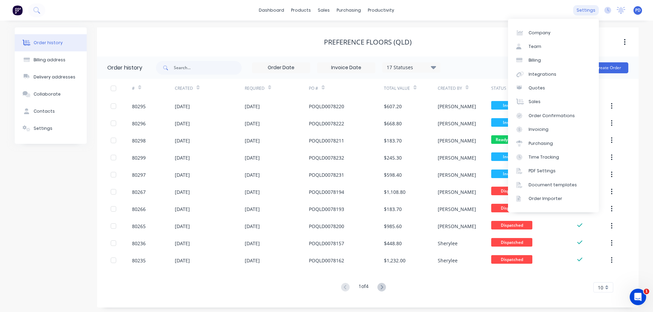
click at [591, 11] on div "settings" at bounding box center [586, 10] width 26 height 10
click at [551, 73] on div "Integrations" at bounding box center [543, 74] width 28 height 6
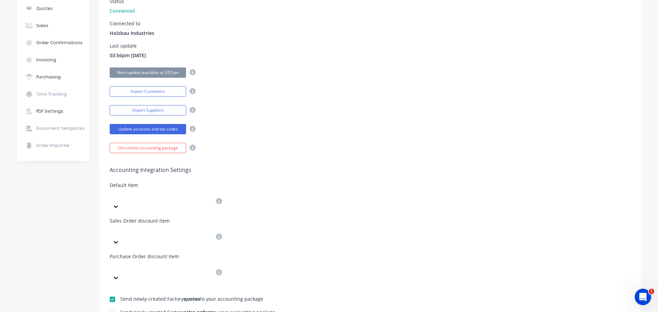
scroll to position [206, 0]
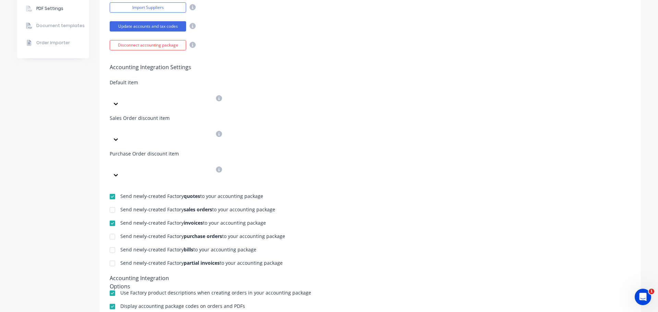
click at [118, 103] on icon at bounding box center [116, 104] width 4 height 2
click at [115, 104] on icon at bounding box center [113, 105] width 4 height 2
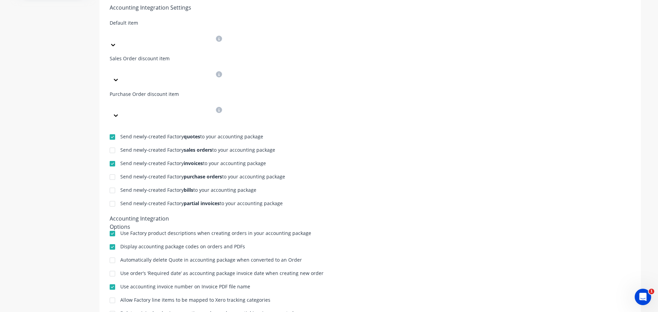
scroll to position [267, 0]
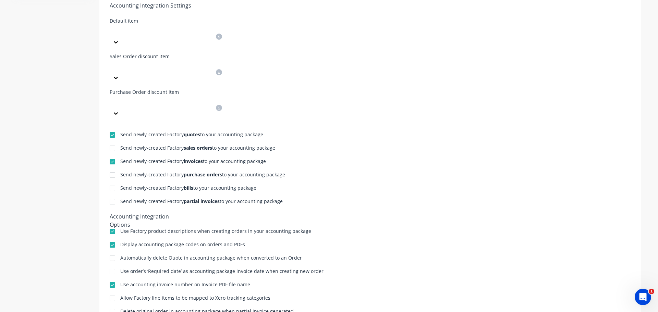
click at [644, 297] on icon "Open Intercom Messenger" at bounding box center [643, 297] width 5 height 5
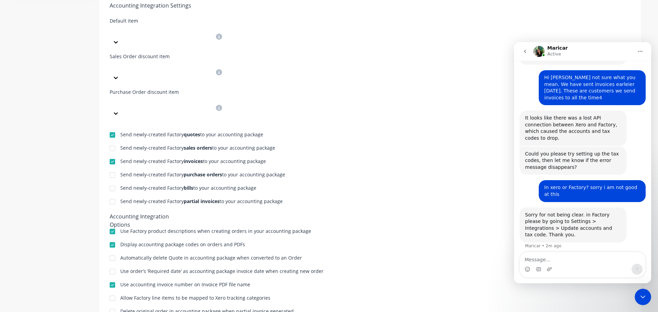
scroll to position [287, 0]
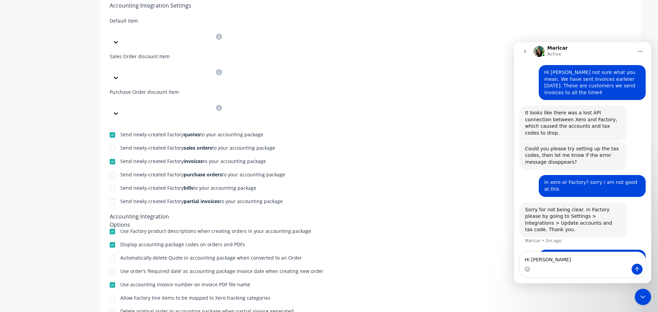
type textarea "Hi [PERSON_NAME],"
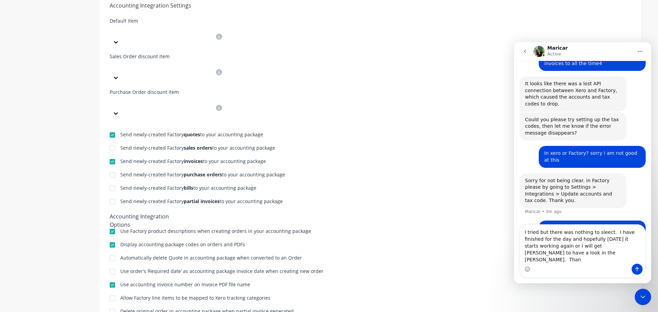
scroll to position [323, 0]
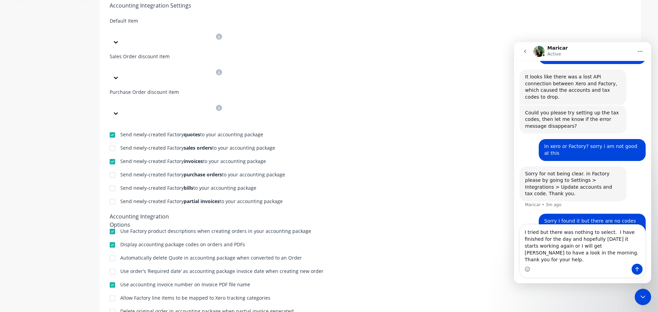
type textarea "I tried but there was nothing to select. I have finished for the day and hopefu…"
click at [637, 269] on icon "Send a message…" at bounding box center [637, 269] width 5 height 5
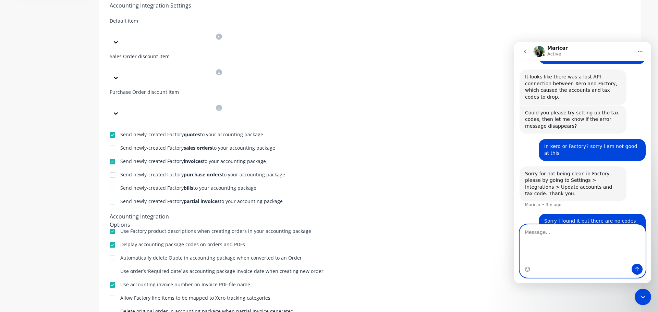
scroll to position [345, 0]
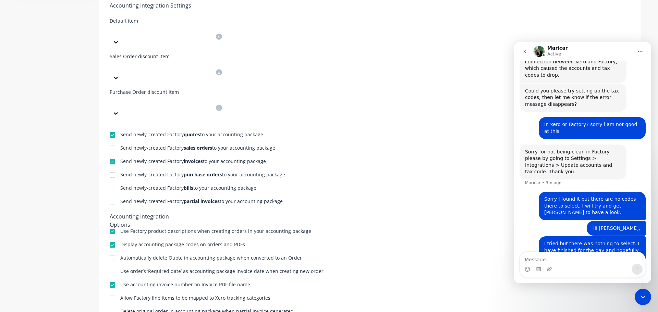
click at [446, 180] on div "Send newly-created Factory quotes to your accounting package Send newly-created…" at bounding box center [370, 217] width 542 height 197
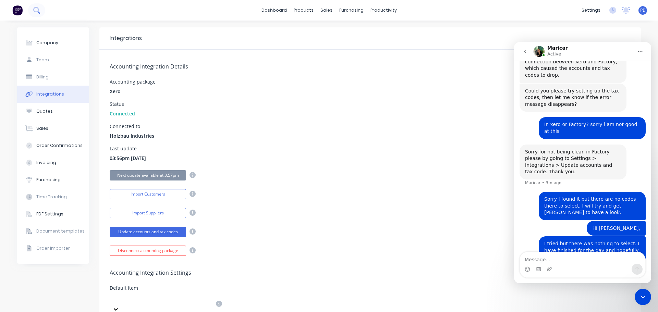
click at [41, 5] on button at bounding box center [36, 10] width 17 height 14
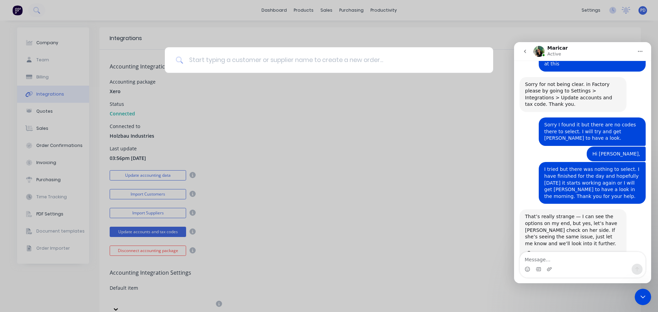
scroll to position [412, 0]
click at [558, 251] on div "Screenshot...155900.png" at bounding box center [562, 254] width 60 height 7
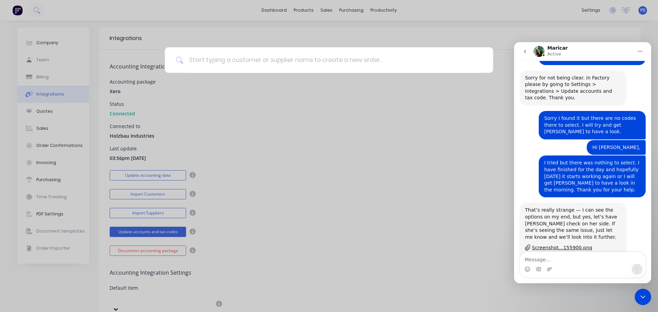
click at [158, 232] on div at bounding box center [329, 156] width 658 height 312
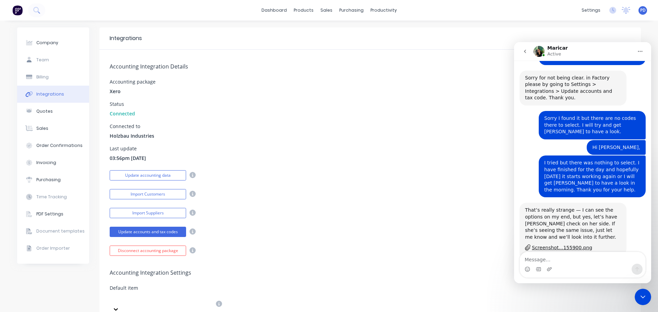
click at [190, 232] on icon at bounding box center [193, 232] width 6 height 6
click at [166, 231] on button "Update accounts and tax codes" at bounding box center [148, 232] width 76 height 10
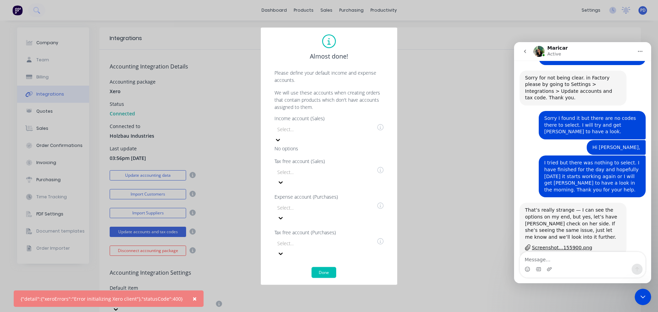
click at [282, 143] on icon at bounding box center [278, 139] width 7 height 7
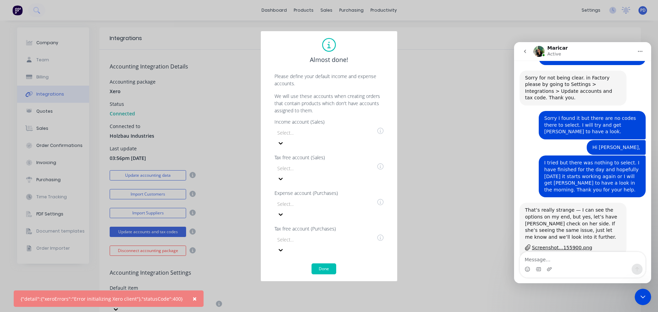
click at [439, 99] on div "Almost done! Please define your default income and expense accounts. We will us…" at bounding box center [329, 156] width 658 height 312
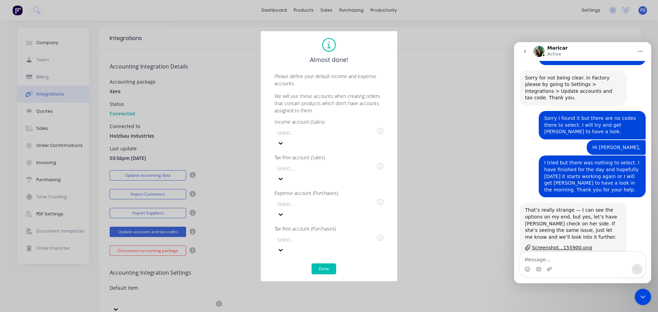
click at [433, 185] on div "Almost done! Please define your default income and expense accounts. We will us…" at bounding box center [329, 156] width 658 height 312
click at [548, 244] on div "Screenshot...155900.png" at bounding box center [562, 247] width 60 height 7
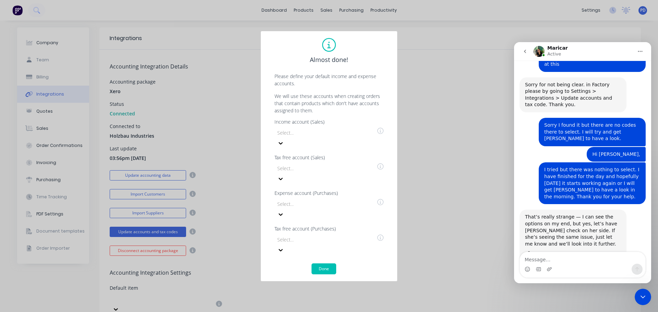
click at [566, 251] on div "Screenshot...155900.png" at bounding box center [562, 254] width 60 height 7
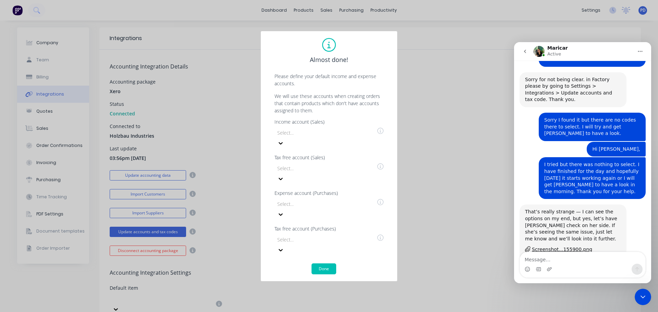
scroll to position [419, 0]
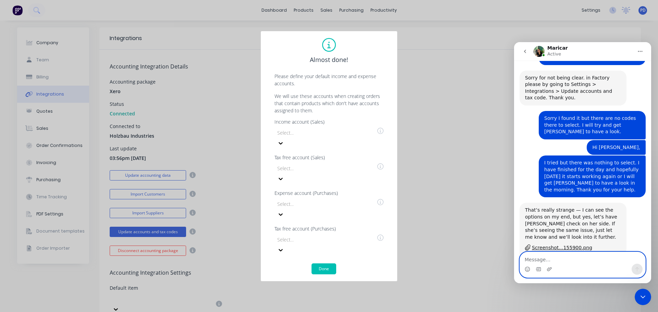
click at [530, 262] on textarea "Message…" at bounding box center [583, 258] width 126 height 12
type textarea "Hi [PERSON_NAME], [PERSON_NAME] and I do not have options. Can you select Sales…"
